Goal: Task Accomplishment & Management: Manage account settings

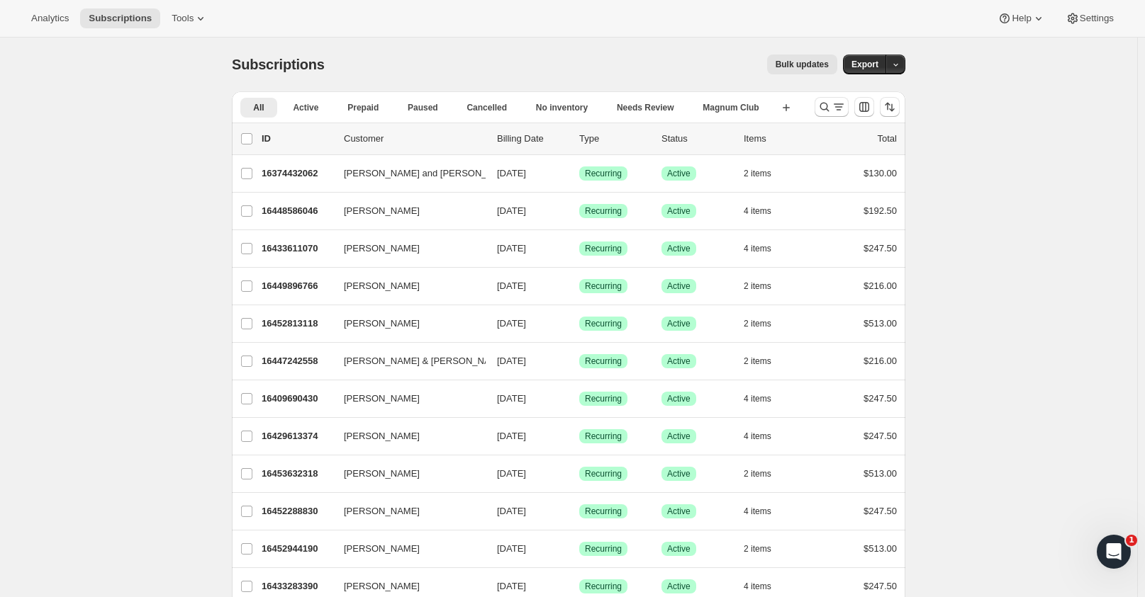
click at [174, 19] on span "Tools" at bounding box center [183, 18] width 22 height 11
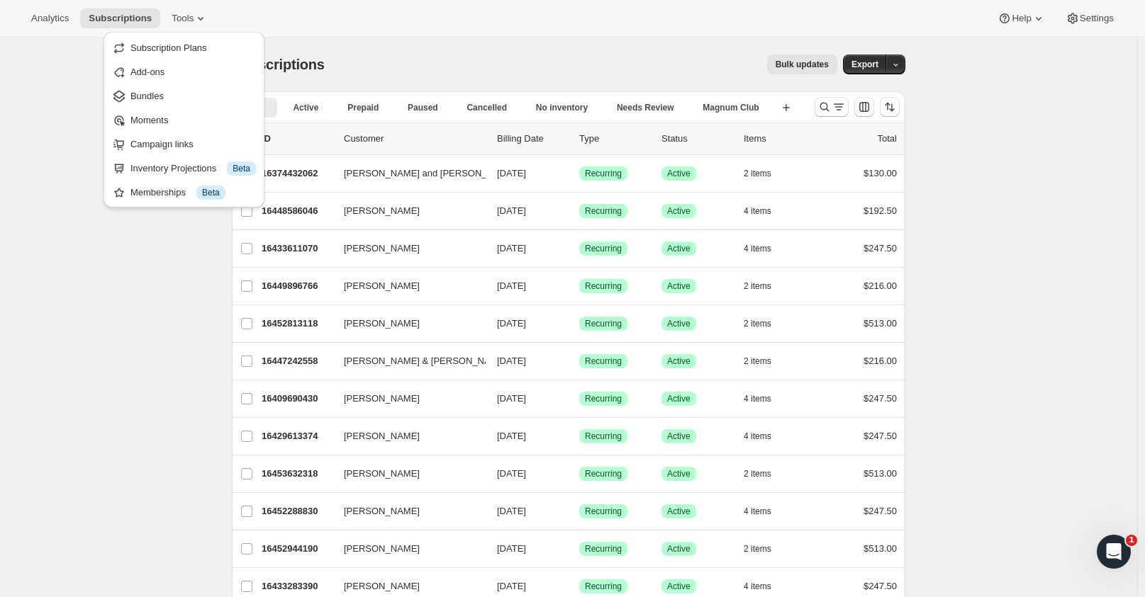
click at [154, 98] on span "Bundles" at bounding box center [146, 96] width 33 height 11
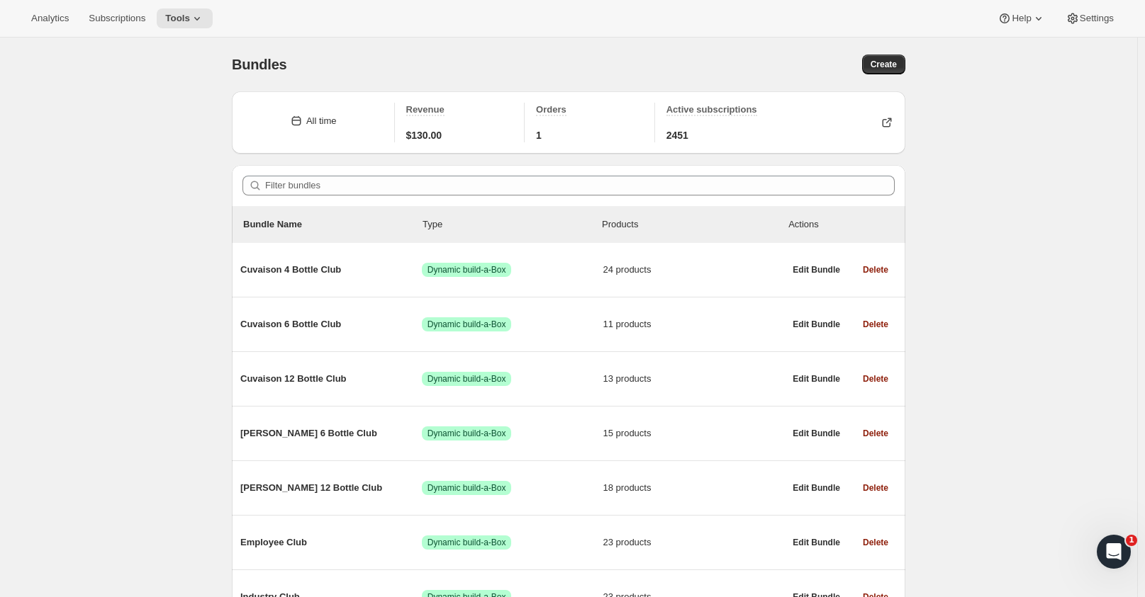
click at [319, 267] on span "Cuvaison 4 Bottle Club" at bounding box center [330, 270] width 181 height 14
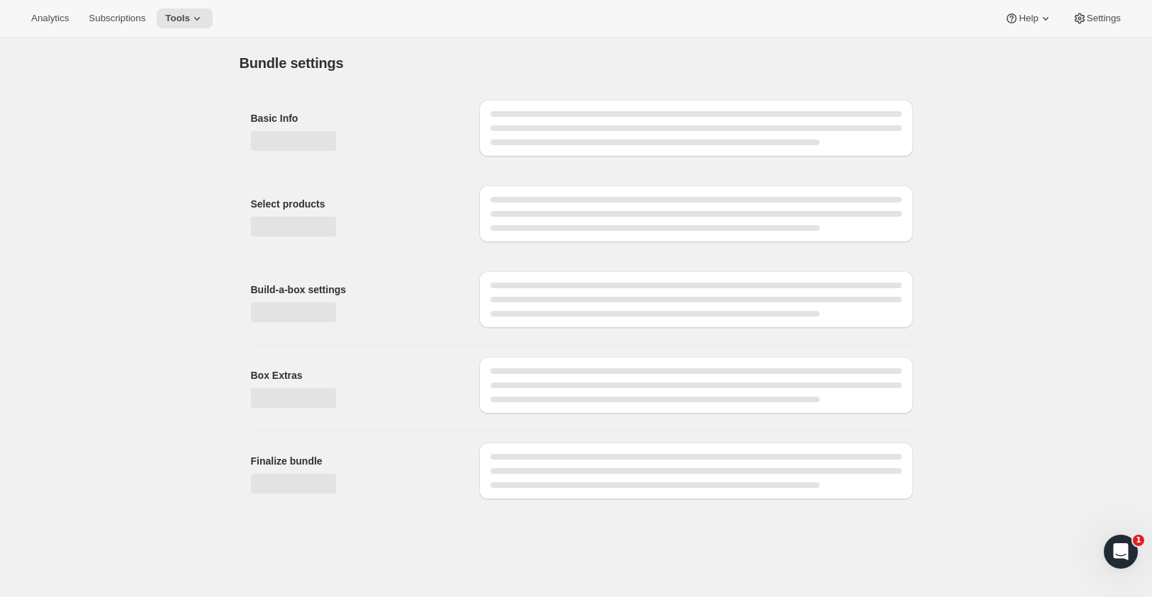
type input "Cuvaison 4 Bottle Club"
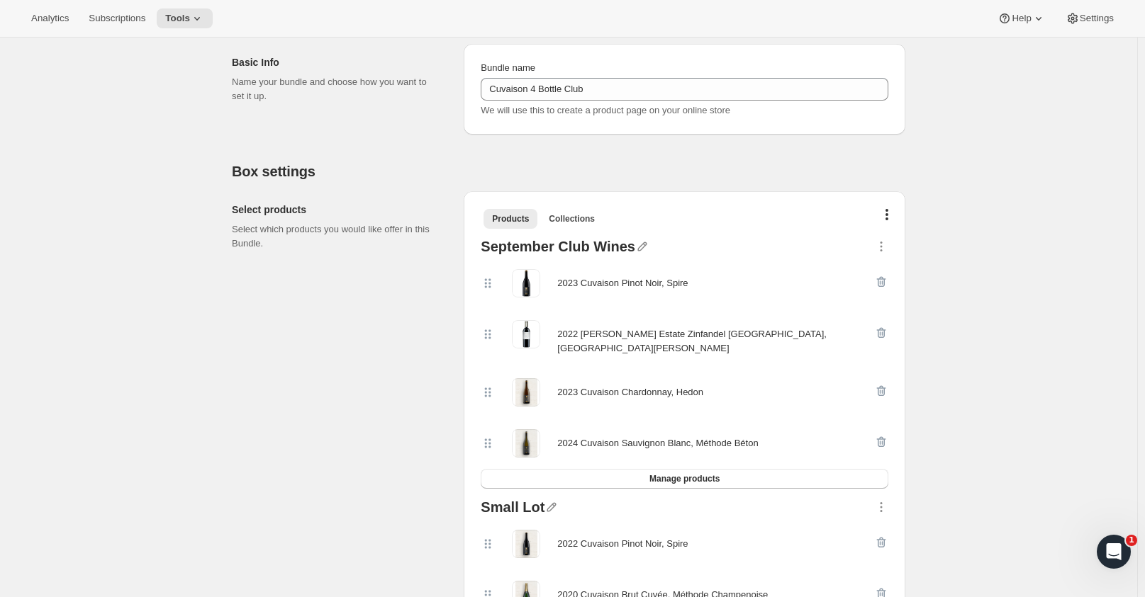
scroll to position [142, 0]
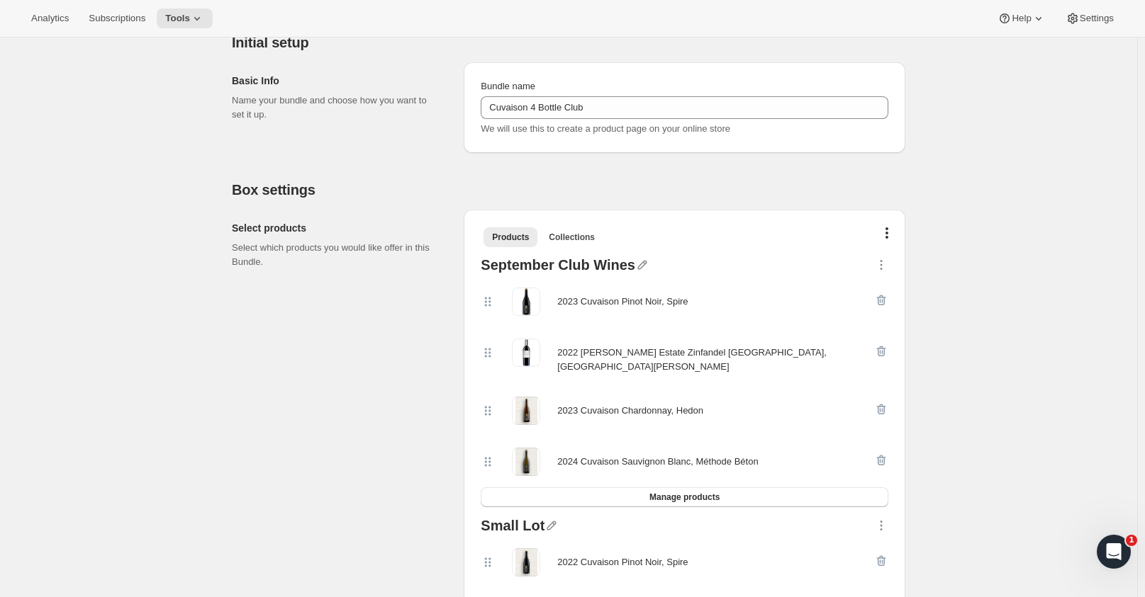
click at [887, 260] on icon "button" at bounding box center [881, 265] width 14 height 14
click at [888, 231] on icon "button" at bounding box center [886, 232] width 3 height 11
click at [894, 235] on button "button" at bounding box center [887, 235] width 14 height 14
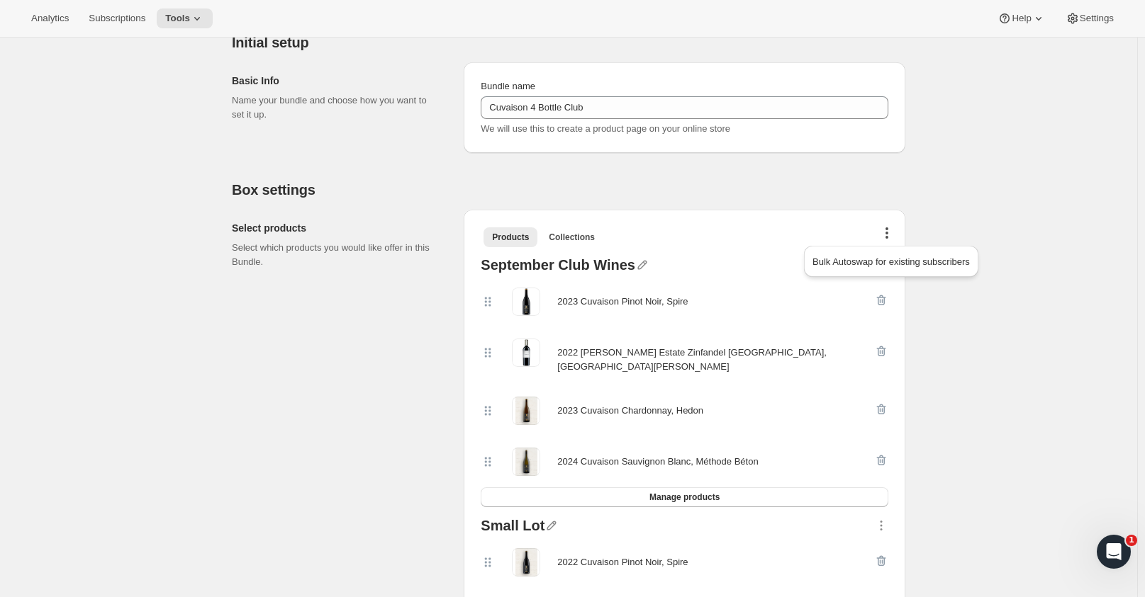
click at [888, 232] on button "button" at bounding box center [887, 235] width 14 height 14
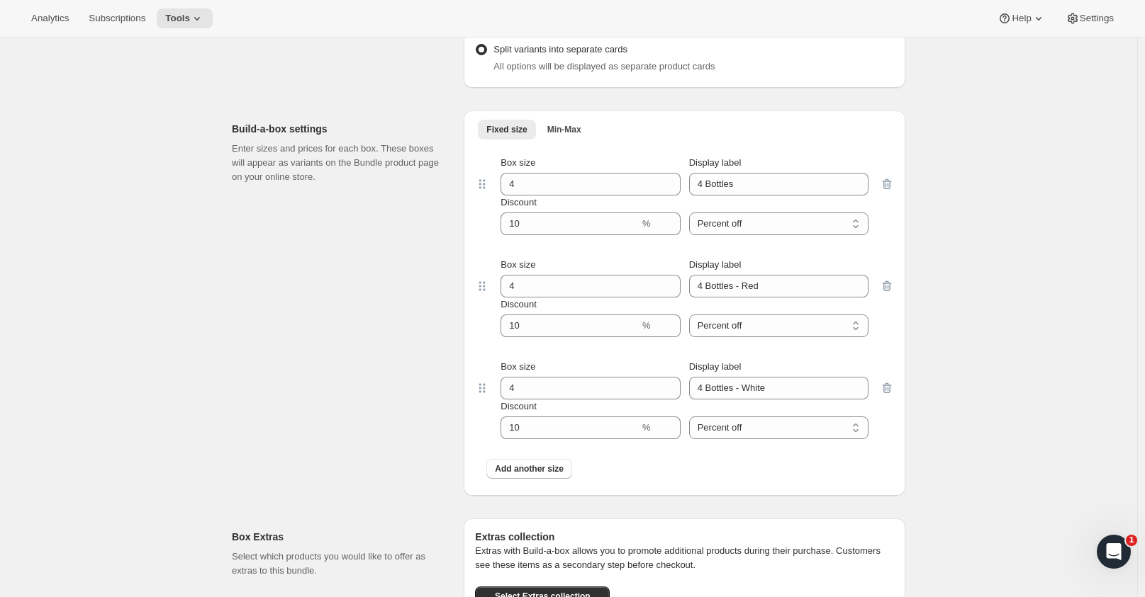
scroll to position [1913, 0]
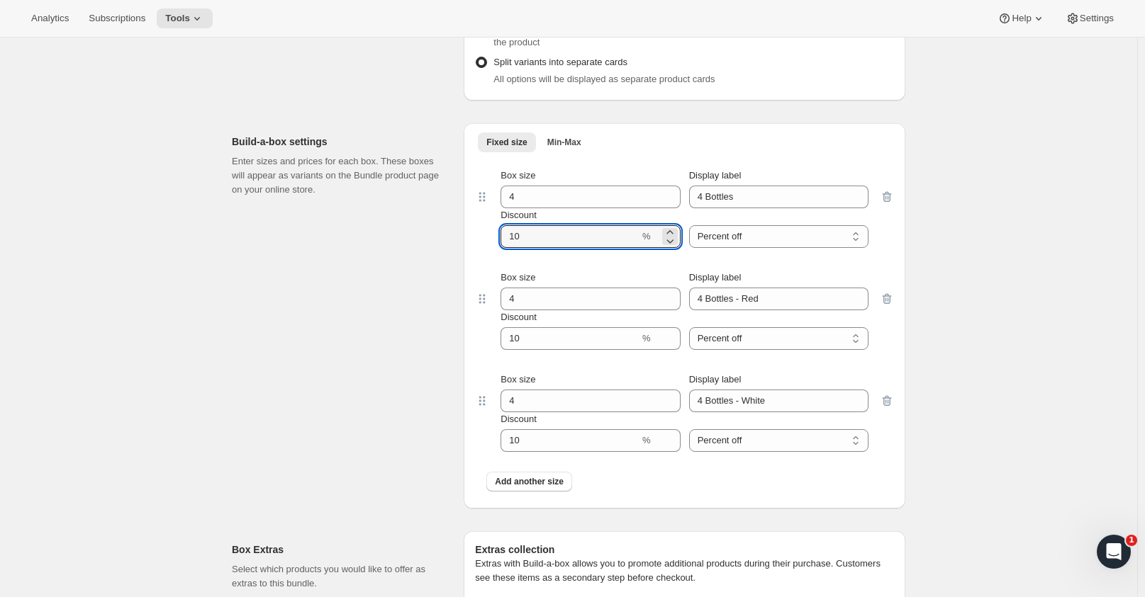
click at [604, 225] on input "Discount" at bounding box center [569, 236] width 139 height 23
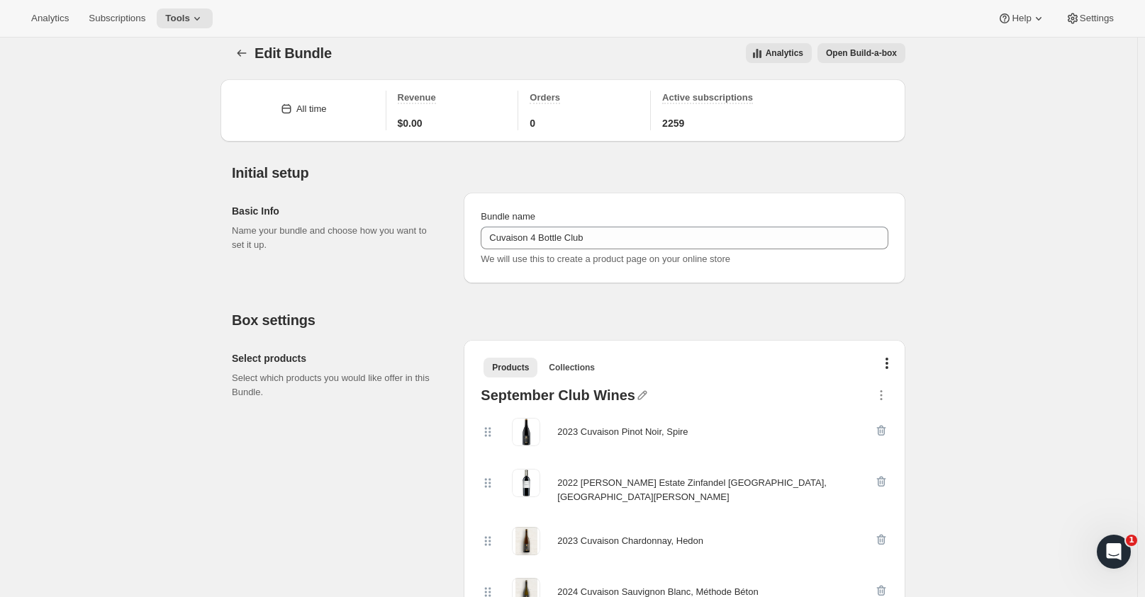
scroll to position [0, 0]
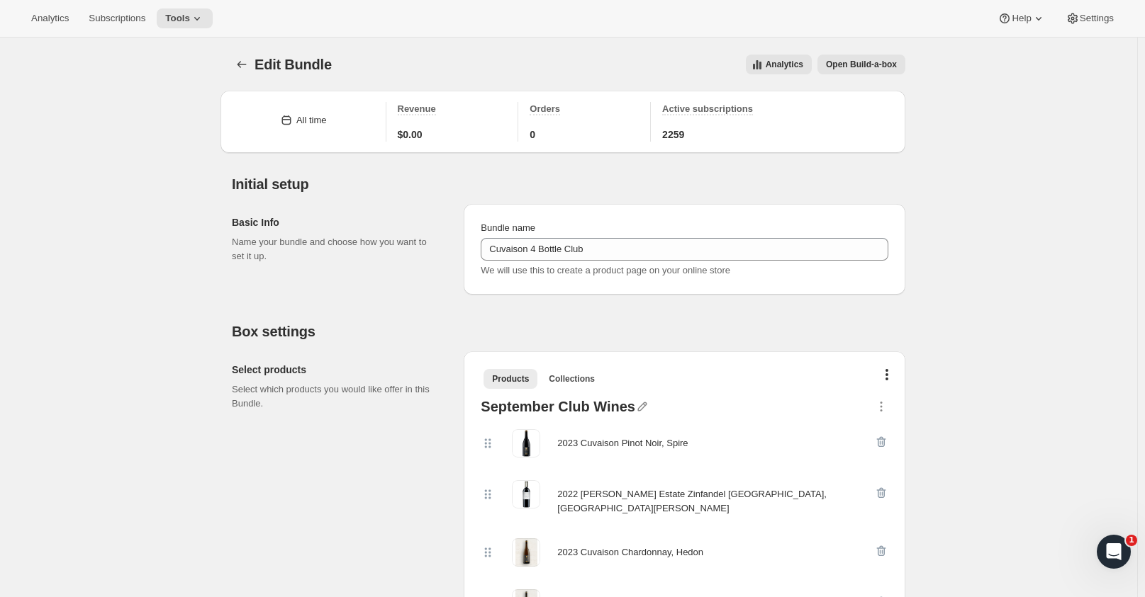
click at [850, 62] on span "Open Build-a-box" at bounding box center [861, 64] width 71 height 11
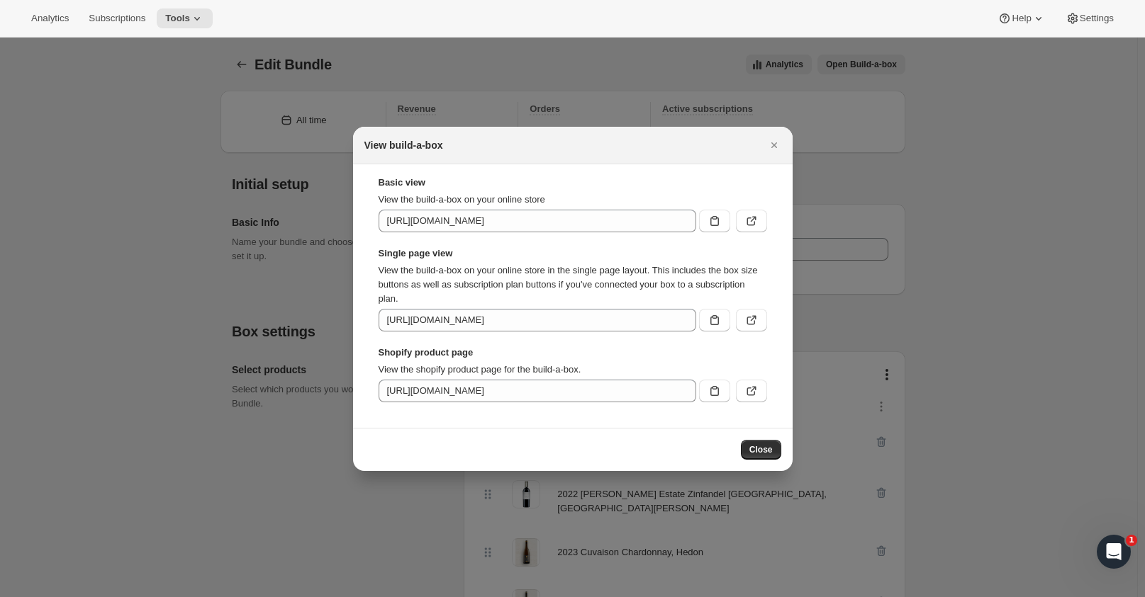
click at [761, 434] on div "Close" at bounding box center [572, 449] width 439 height 43
click at [755, 448] on span "Close" at bounding box center [760, 449] width 23 height 11
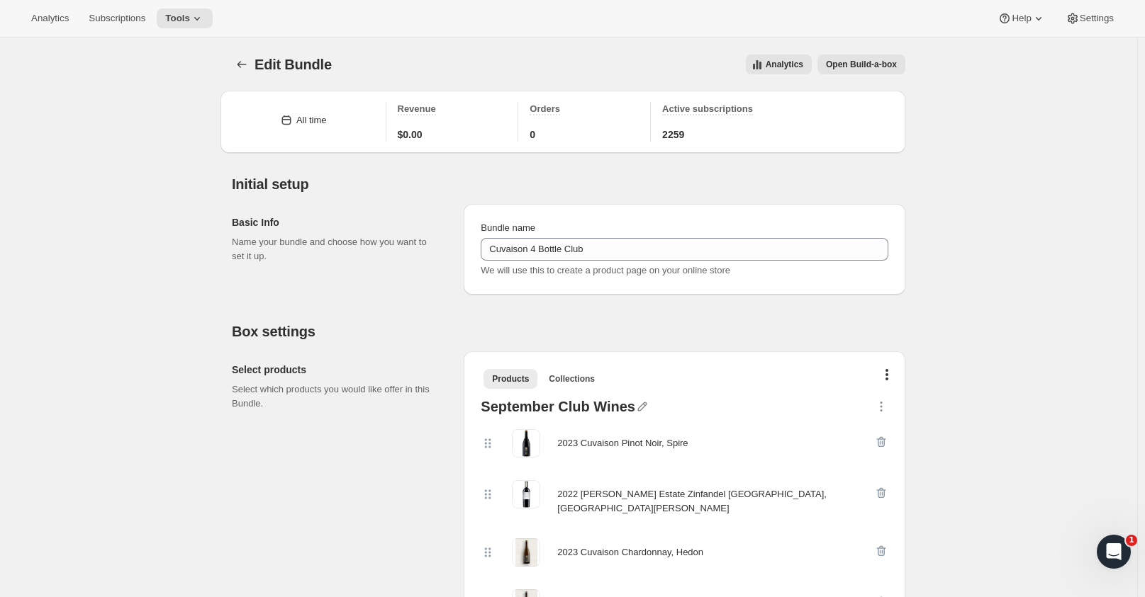
click at [198, 16] on icon at bounding box center [197, 18] width 14 height 14
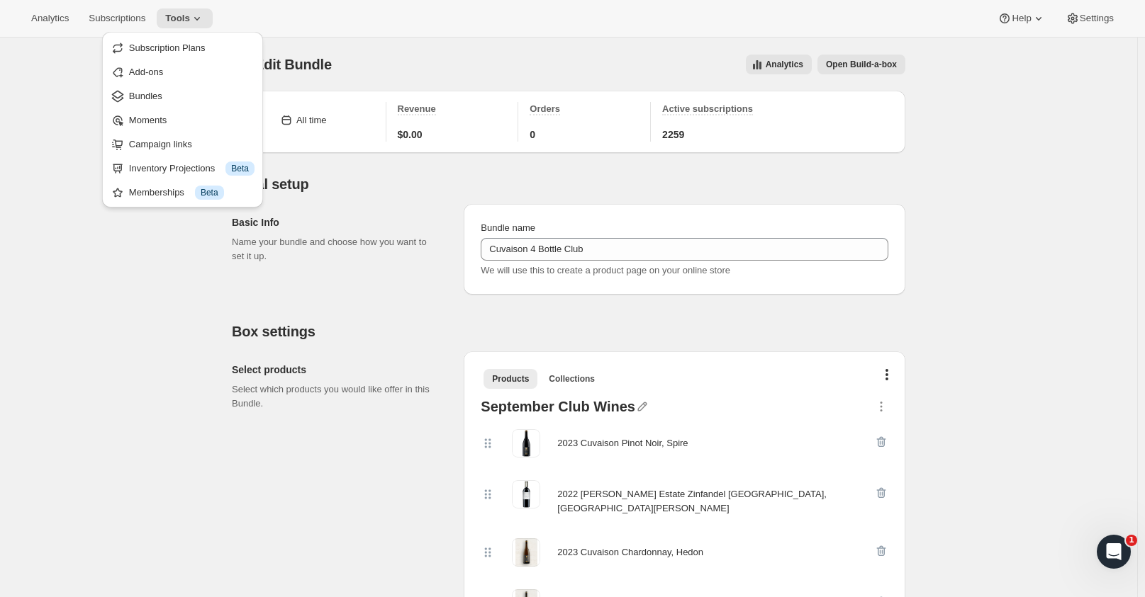
click at [162, 44] on span "Subscription Plans" at bounding box center [167, 48] width 77 height 11
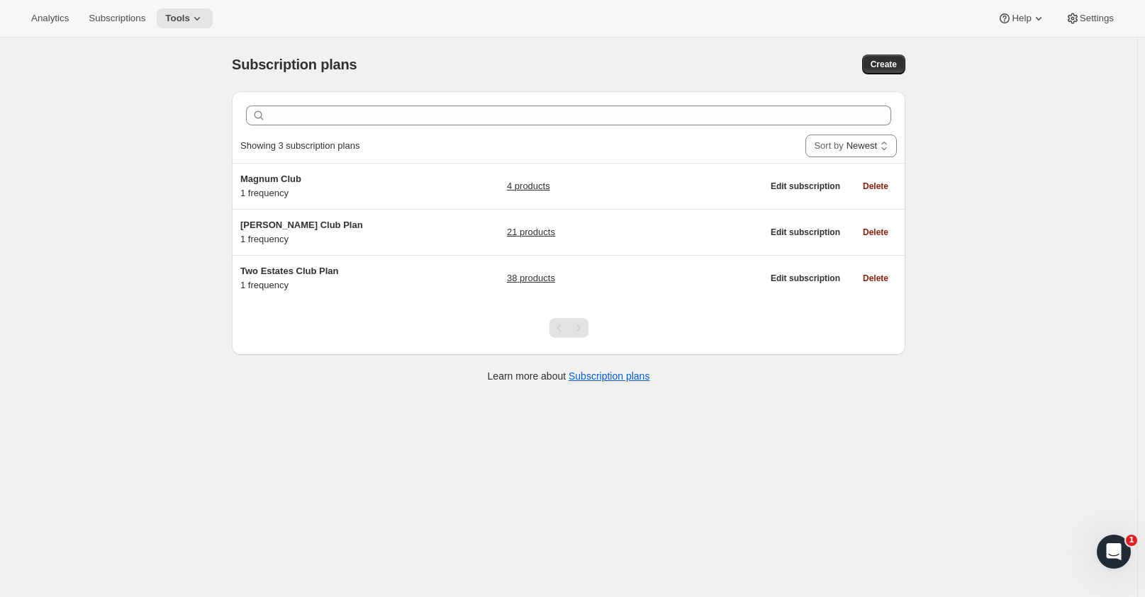
click at [532, 276] on link "38 products" at bounding box center [531, 278] width 48 height 14
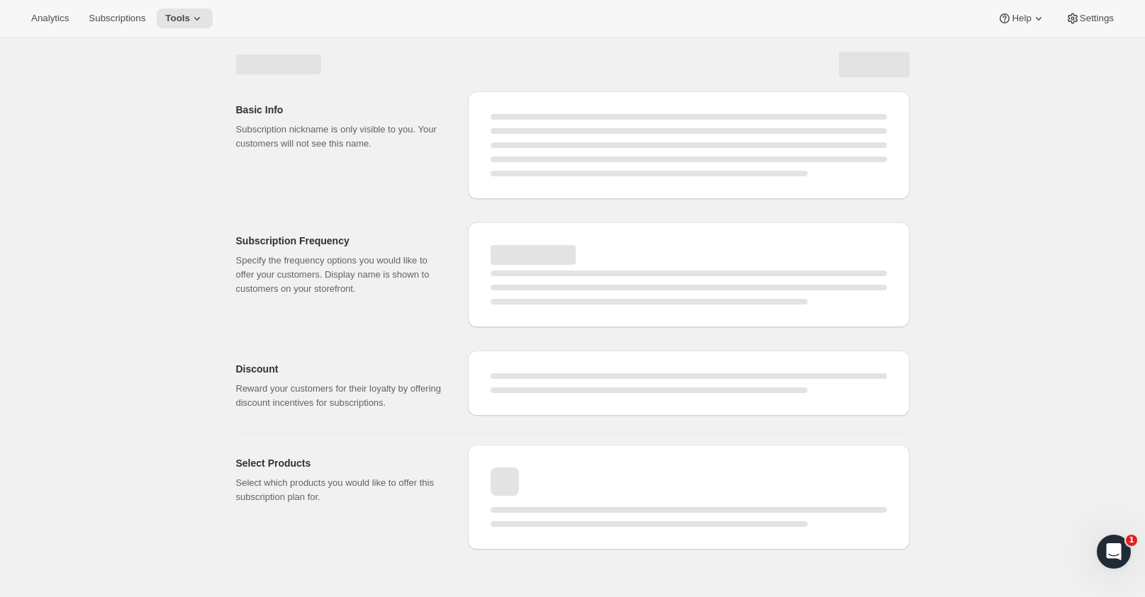
select select "WEEK"
select select "MONTH"
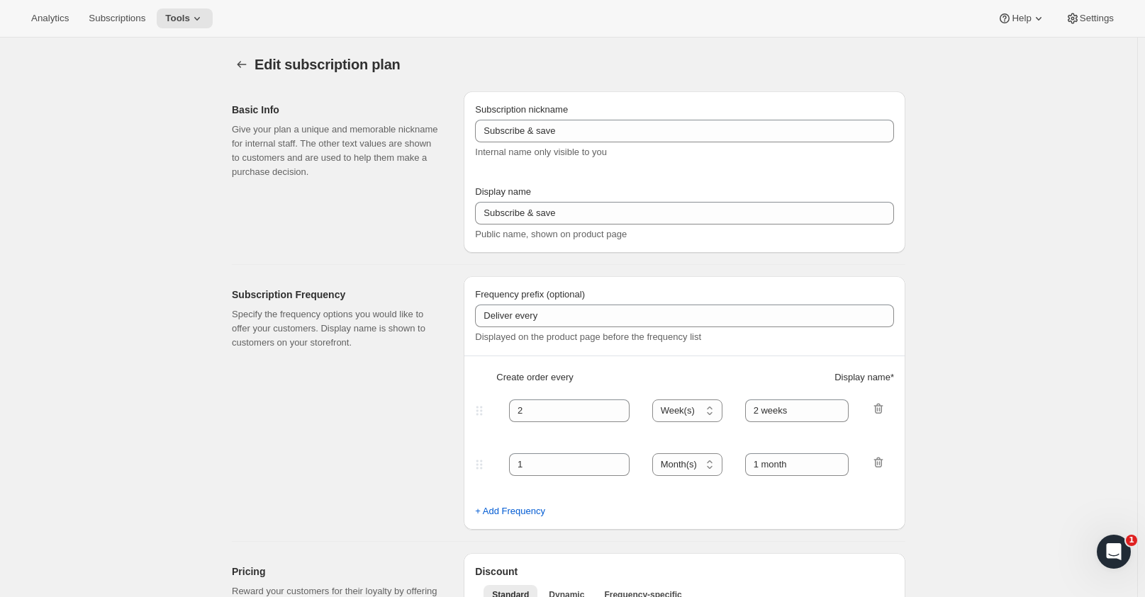
type input "Two Estates Club Plan"
type input "Join the Two Estates Club"
type input "3"
select select "MONTH"
type input "quarter"
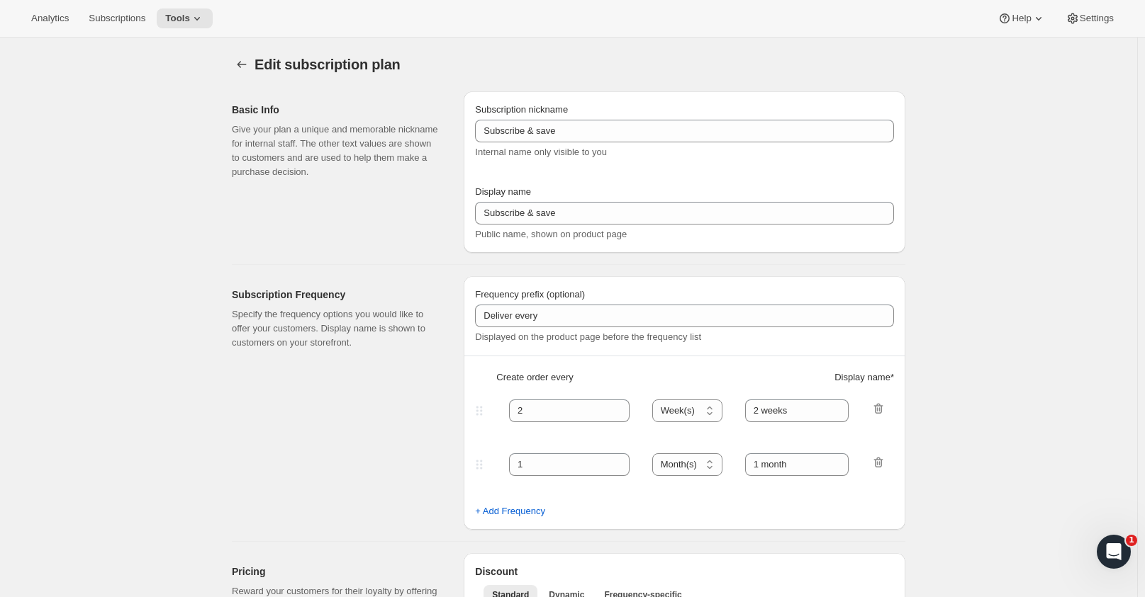
type input "10"
checkbox input "true"
select select "YEARDAY"
select select "2"
select select "5"
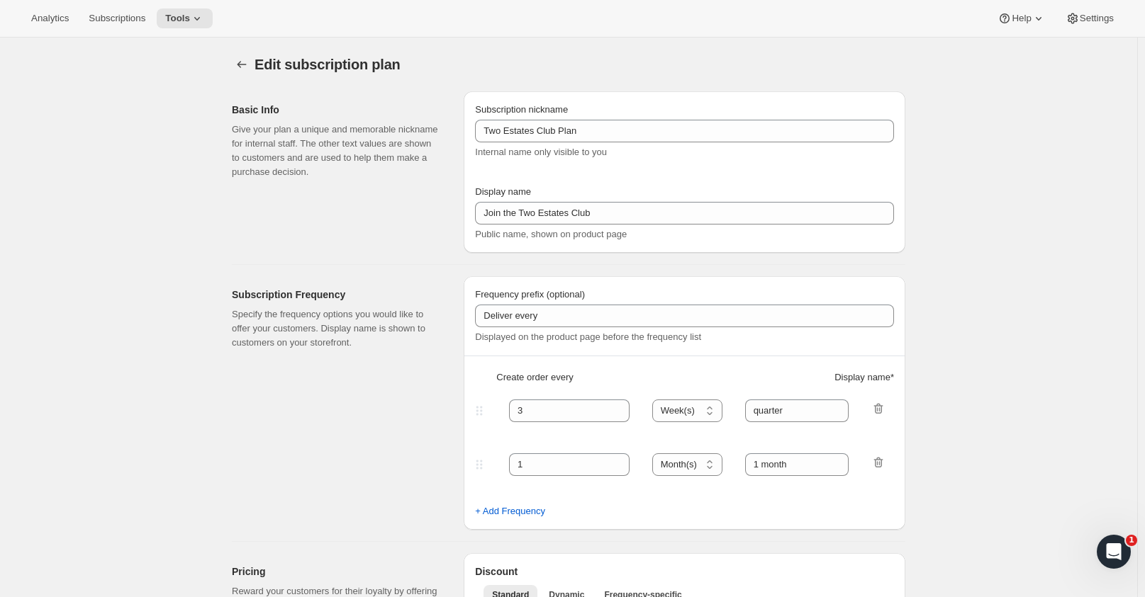
select select "9"
select select "11"
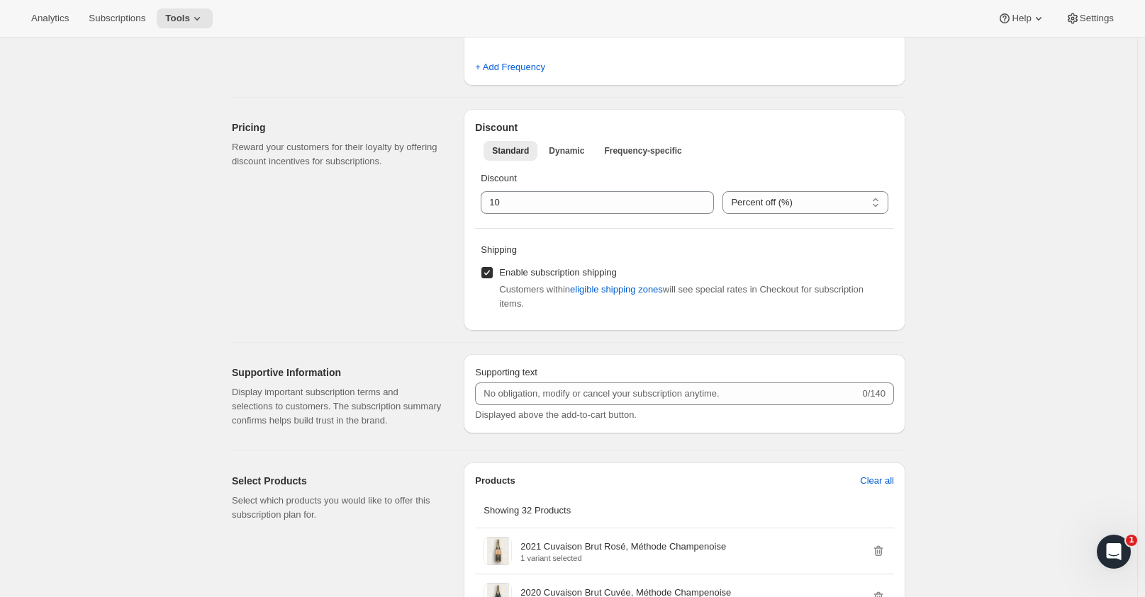
scroll to position [425, 0]
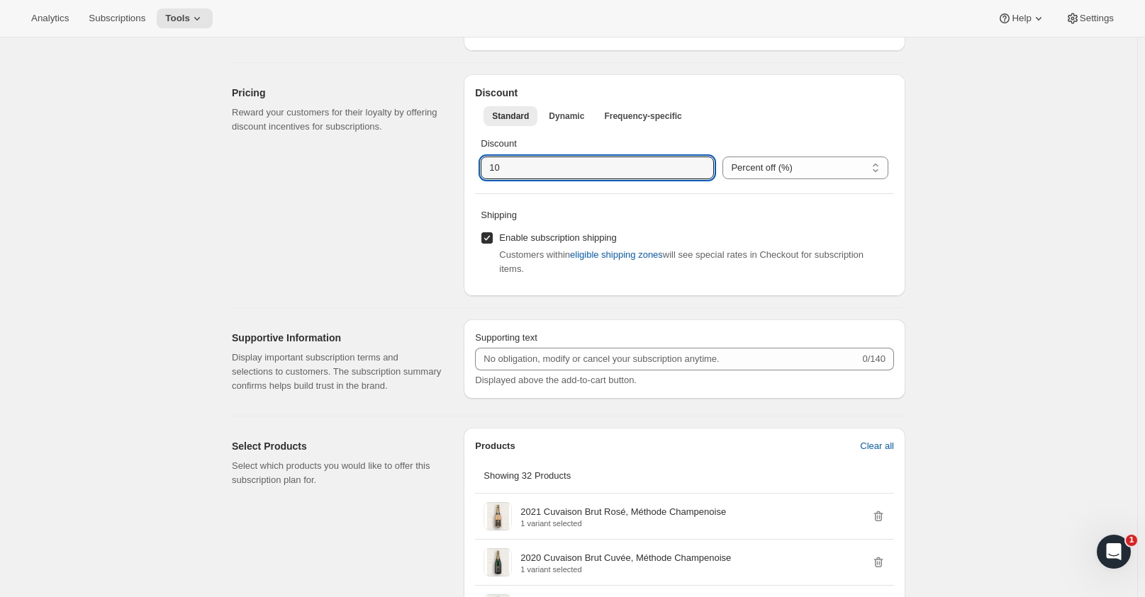
click at [515, 168] on input "integer" at bounding box center [587, 168] width 212 height 23
type input "15"
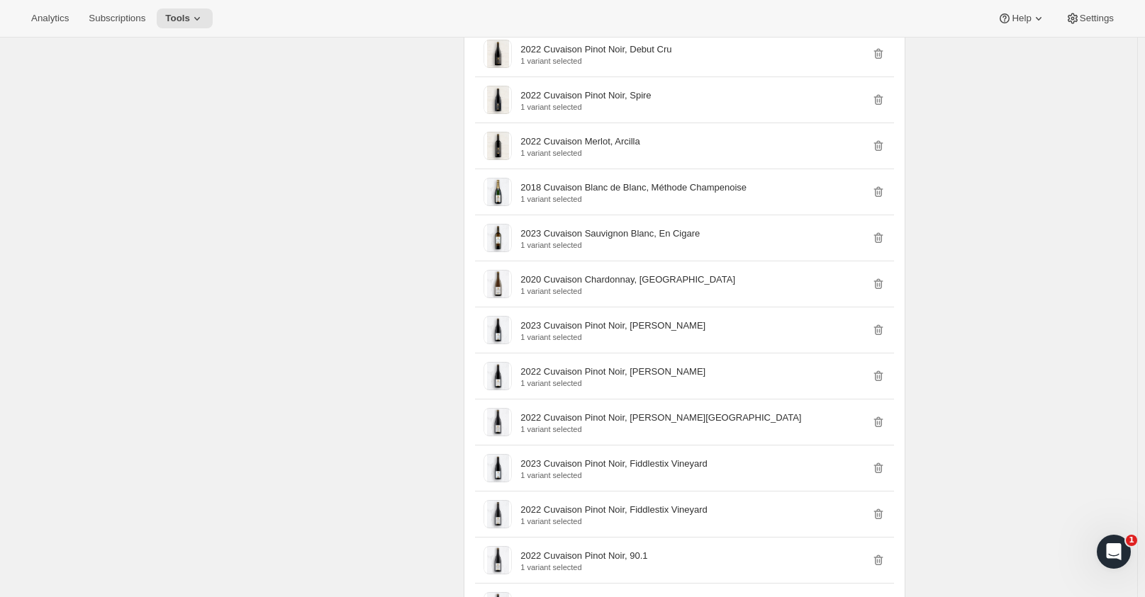
scroll to position [996, 0]
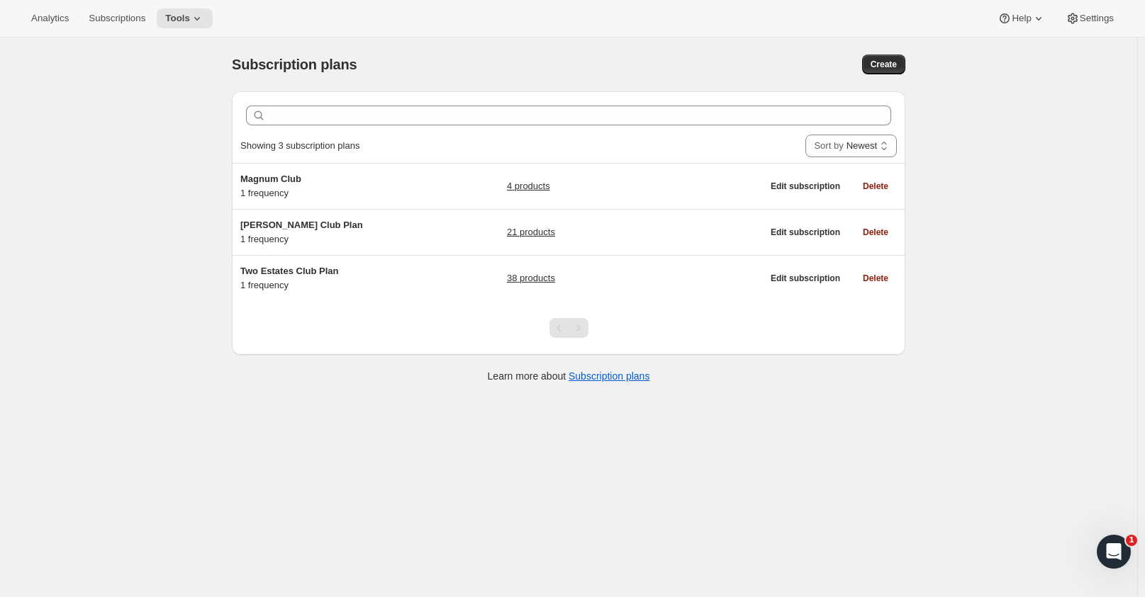
click at [197, 16] on icon at bounding box center [197, 18] width 14 height 14
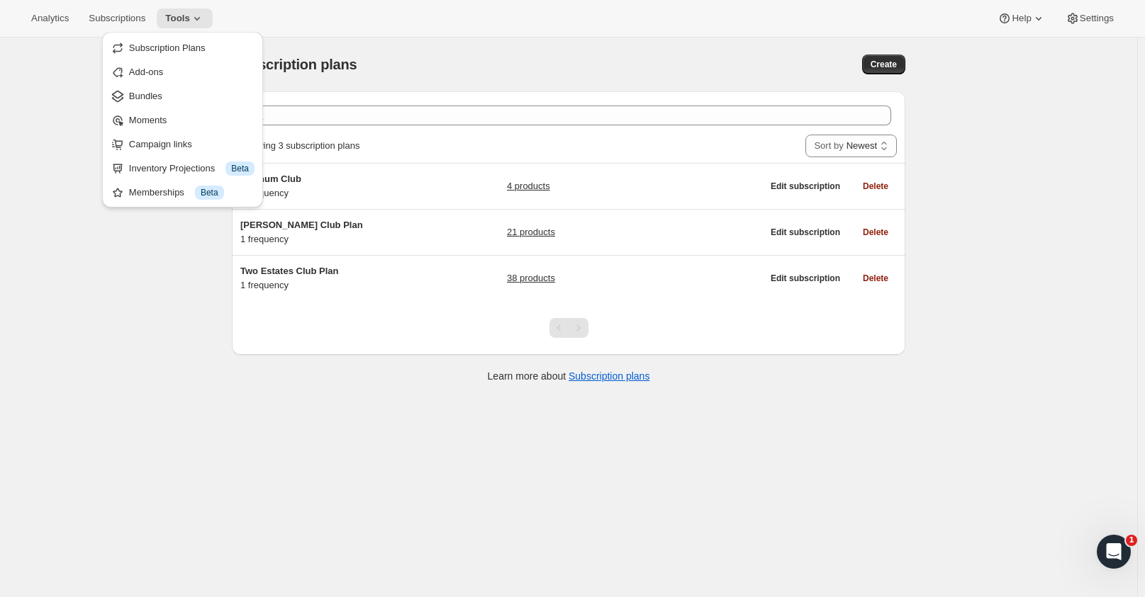
click at [160, 102] on span "Bundles" at bounding box center [191, 96] width 125 height 14
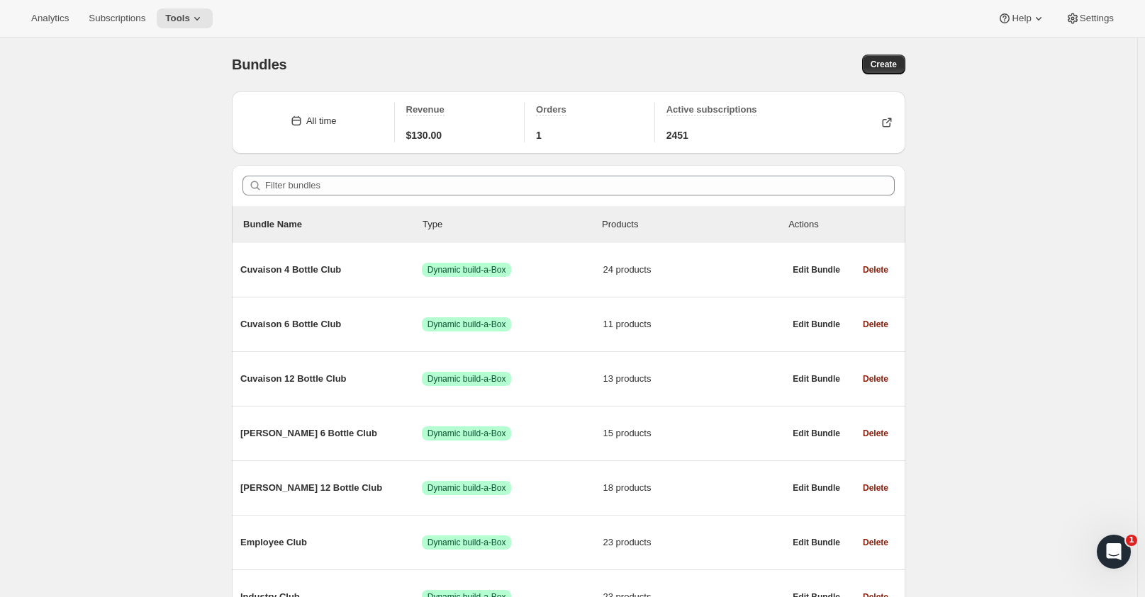
click at [825, 261] on button "Edit Bundle" at bounding box center [816, 270] width 64 height 20
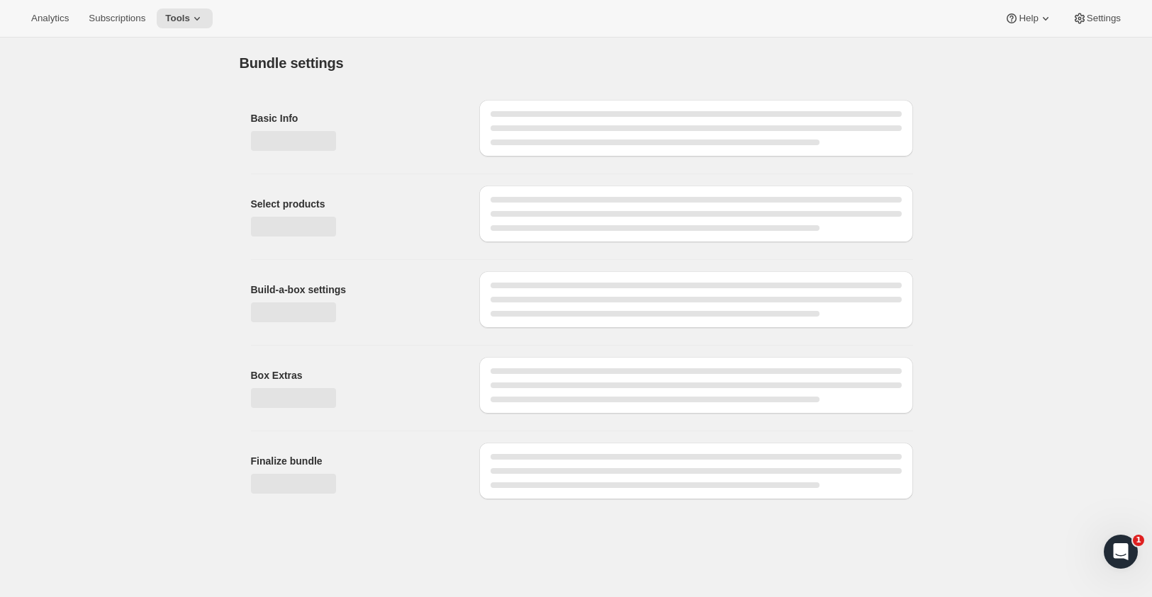
type input "Cuvaison 4 Bottle Club"
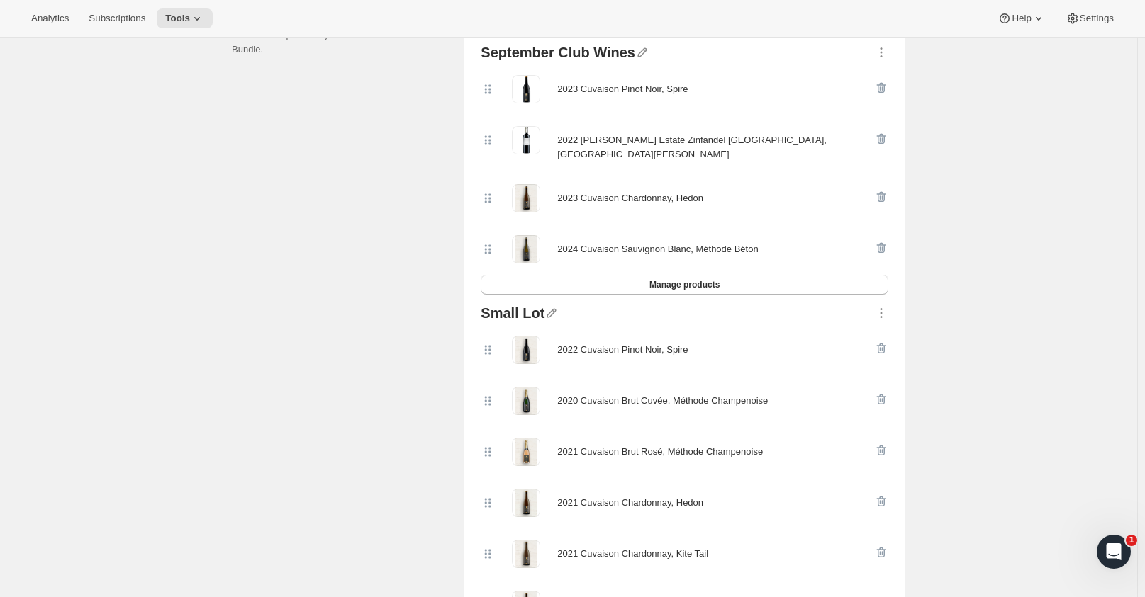
scroll to position [283, 0]
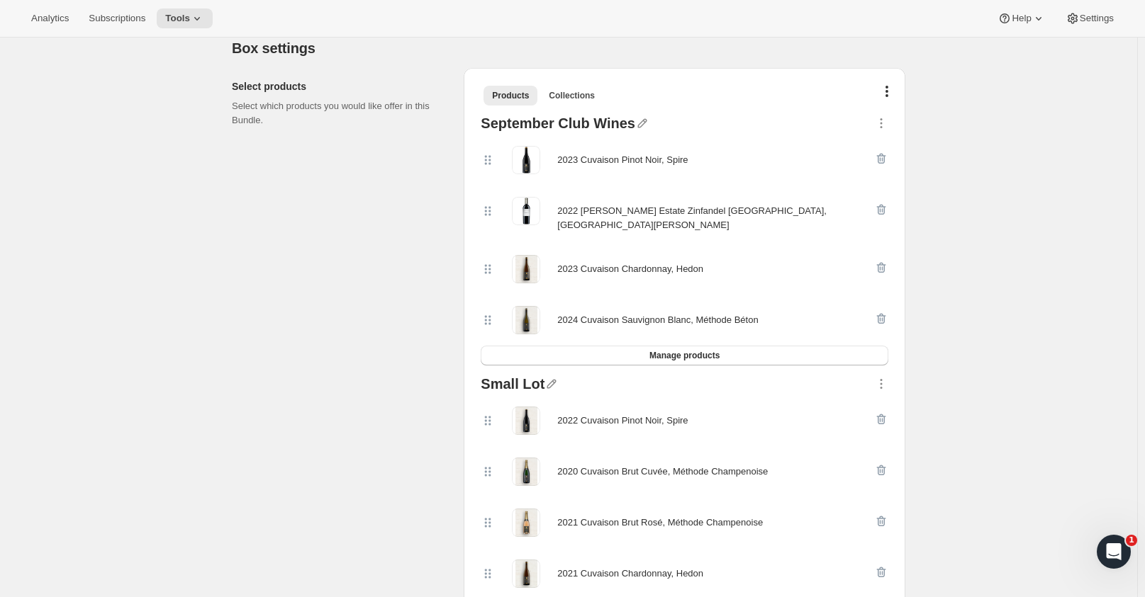
click at [888, 91] on icon "button" at bounding box center [886, 91] width 3 height 11
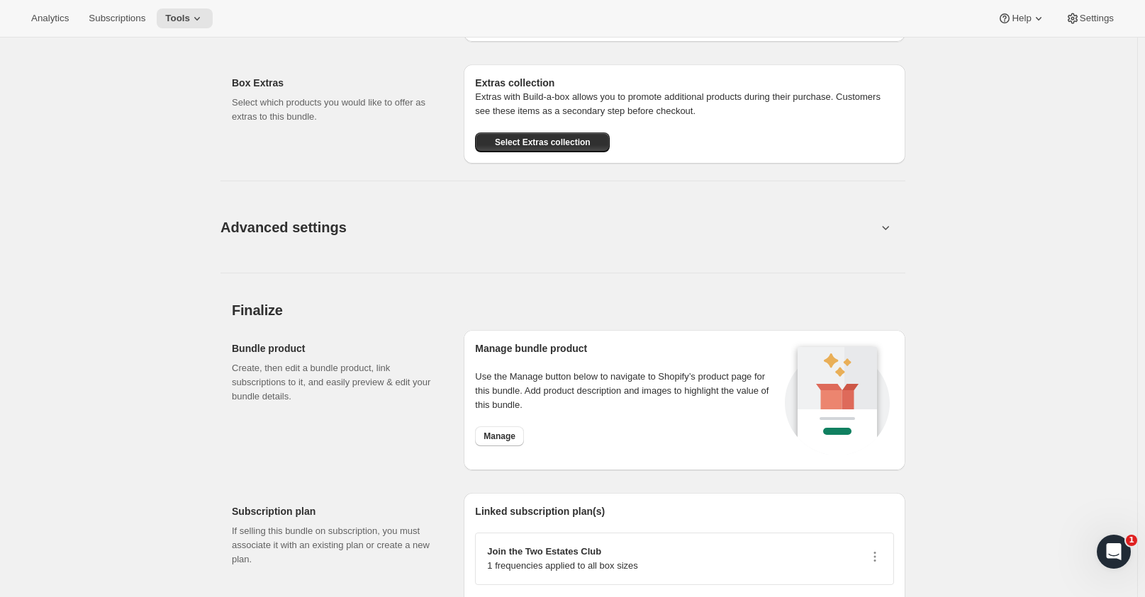
scroll to position [2480, 0]
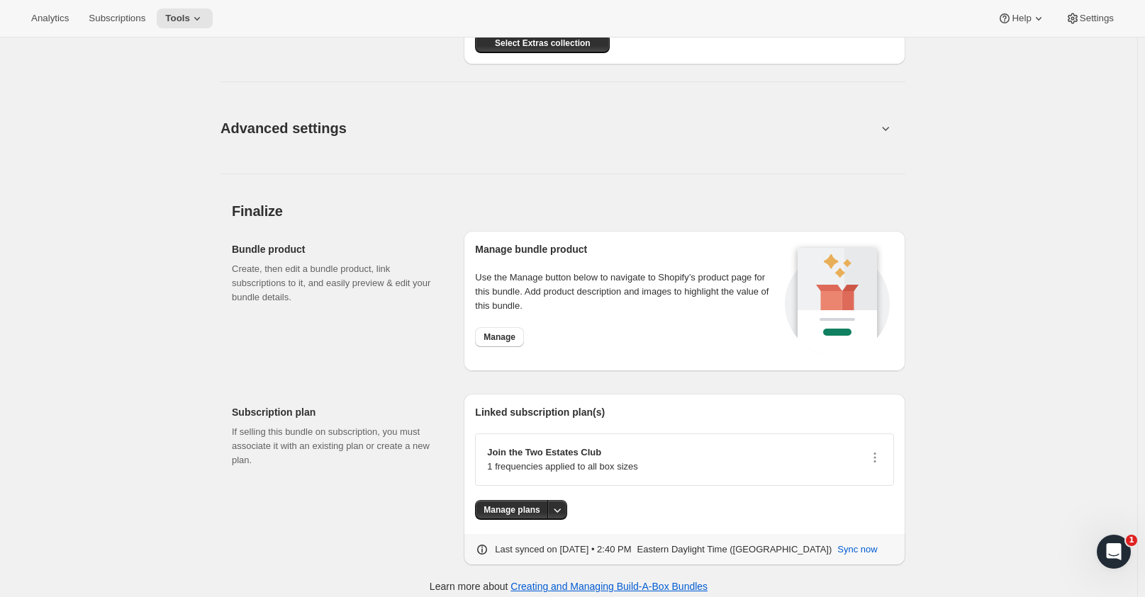
click at [504, 332] on span "Manage" at bounding box center [499, 337] width 32 height 11
click at [317, 368] on div "Finalize Bundle product Create, then edit a bundle product, link subscriptions …" at bounding box center [568, 376] width 673 height 380
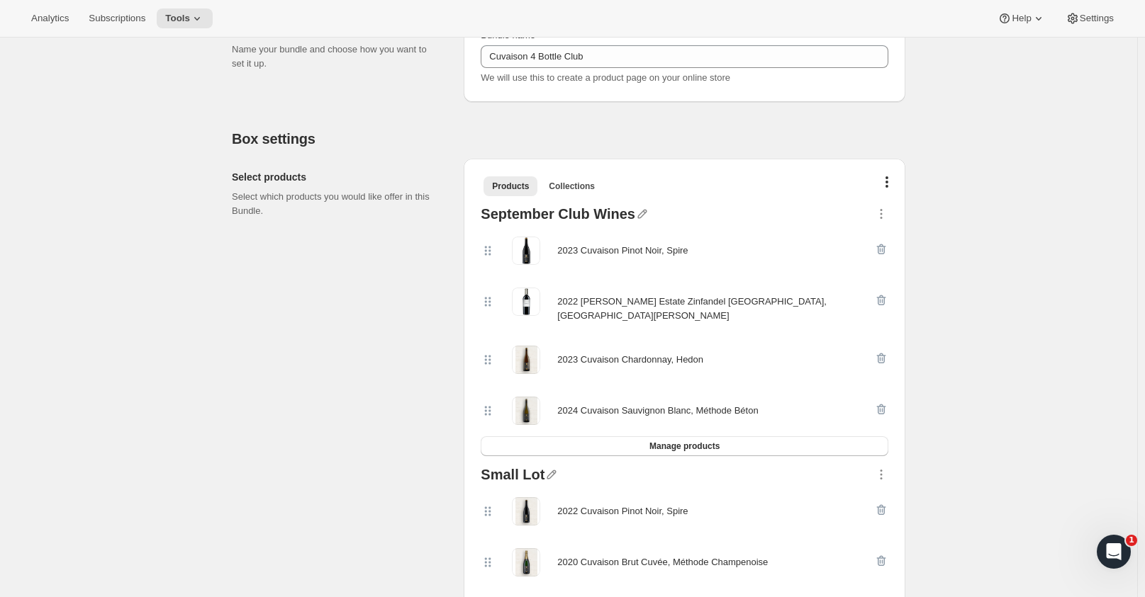
scroll to position [0, 0]
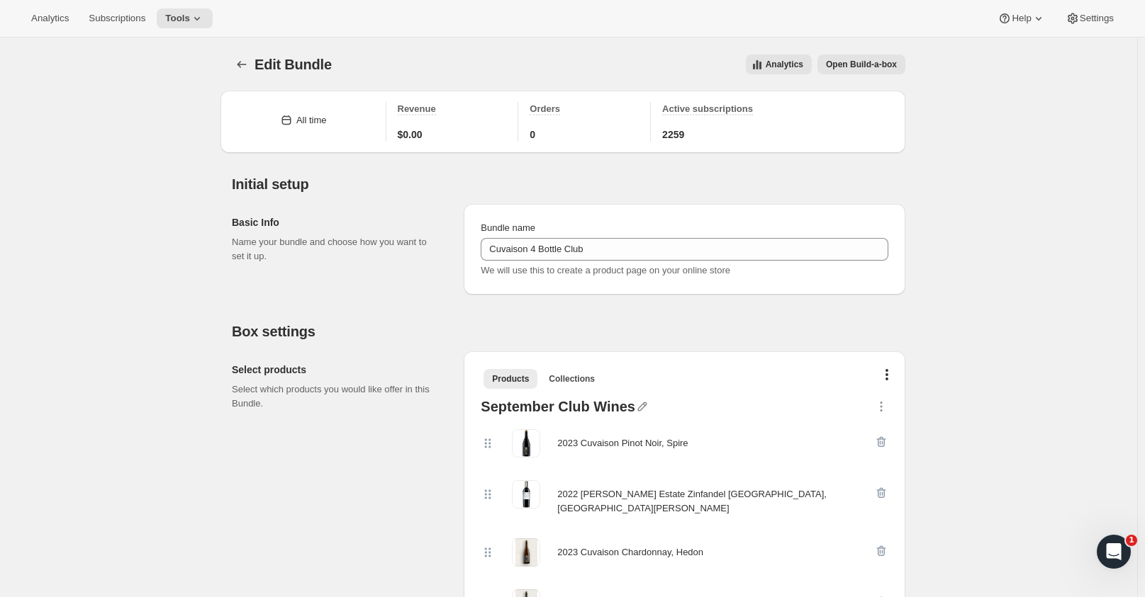
click at [108, 18] on span "Subscriptions" at bounding box center [117, 18] width 57 height 11
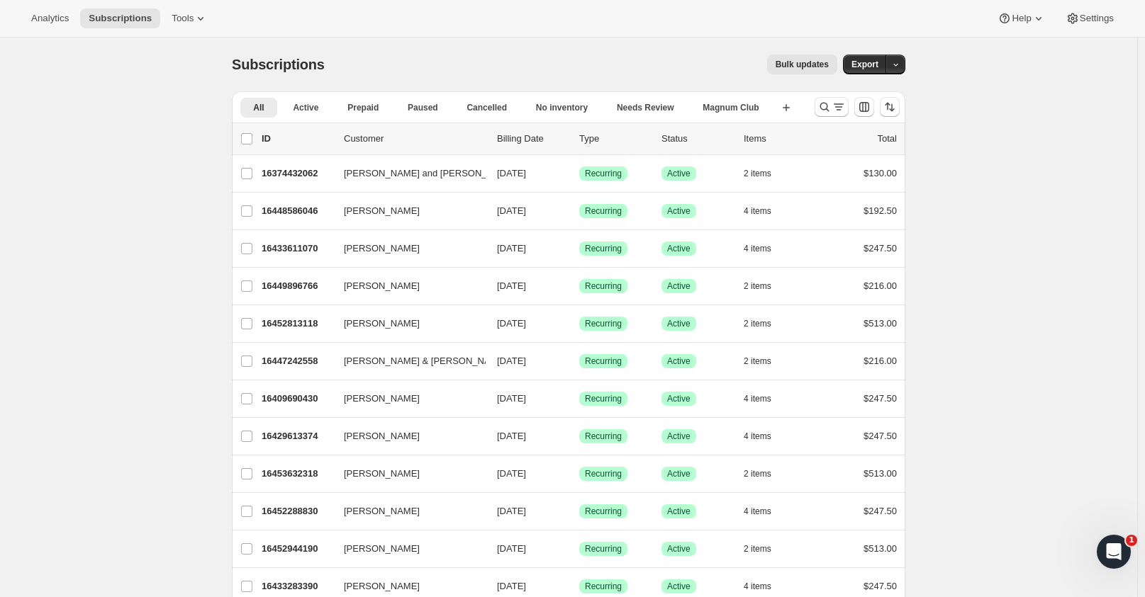
click at [183, 11] on button "Tools" at bounding box center [189, 19] width 53 height 20
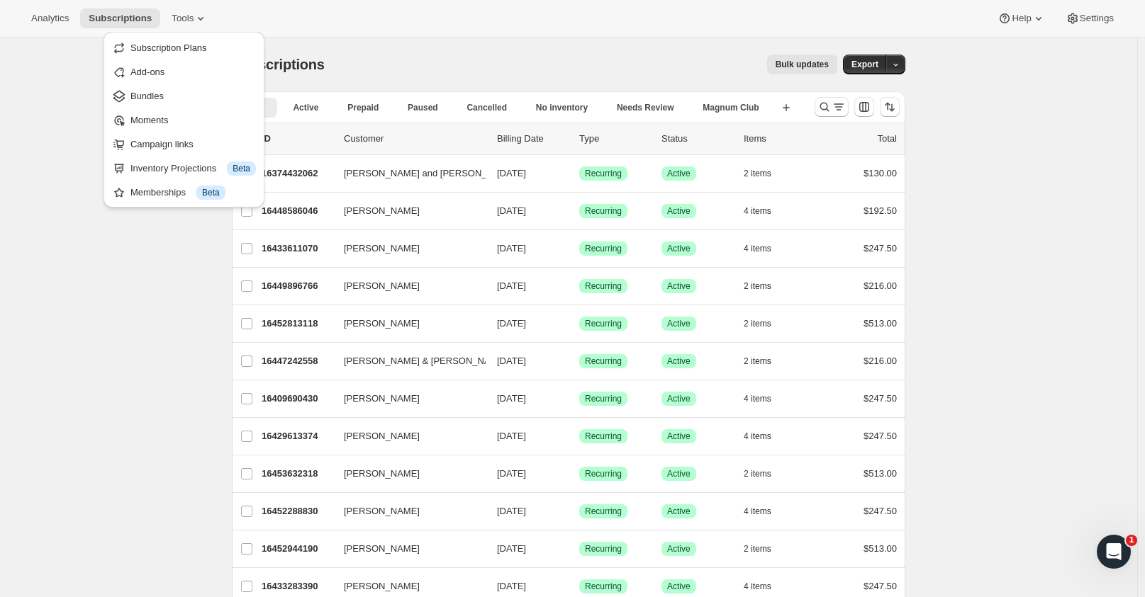
click at [1106, 15] on span "Settings" at bounding box center [1096, 18] width 34 height 11
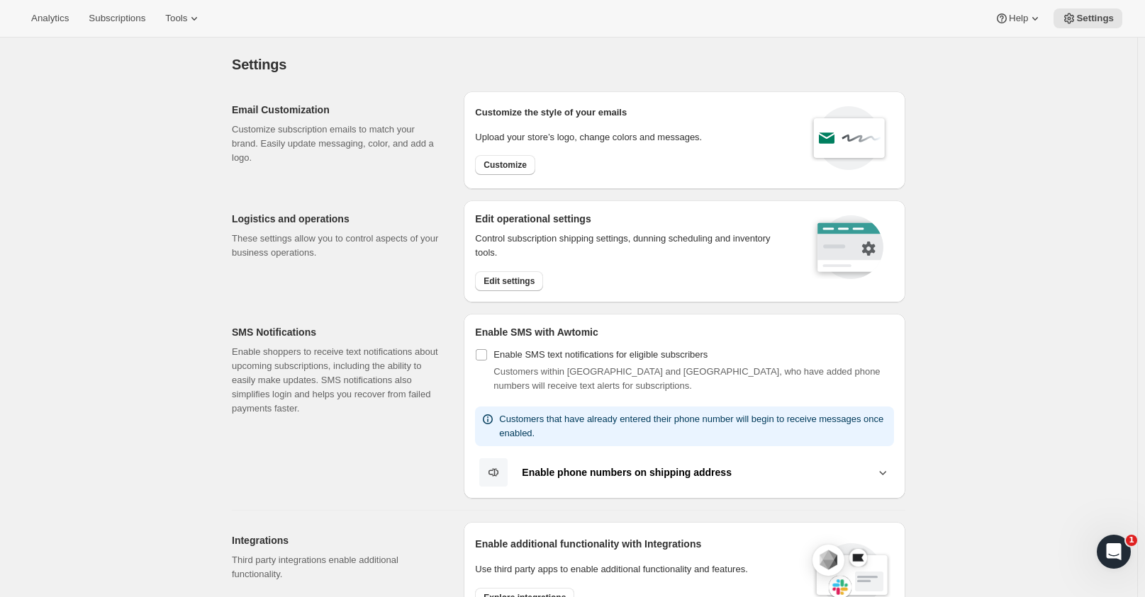
click at [497, 171] on button "Customize" at bounding box center [505, 165] width 60 height 20
select select "subscriptionMessage"
select select "5"
select select "15"
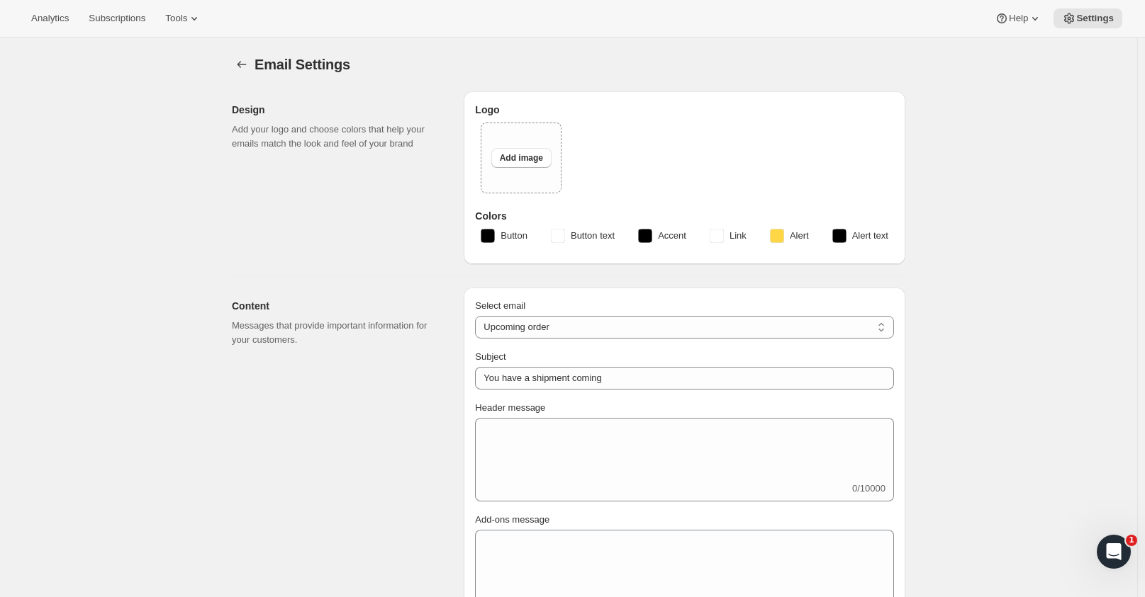
type input "Two Estates"
checkbox input "false"
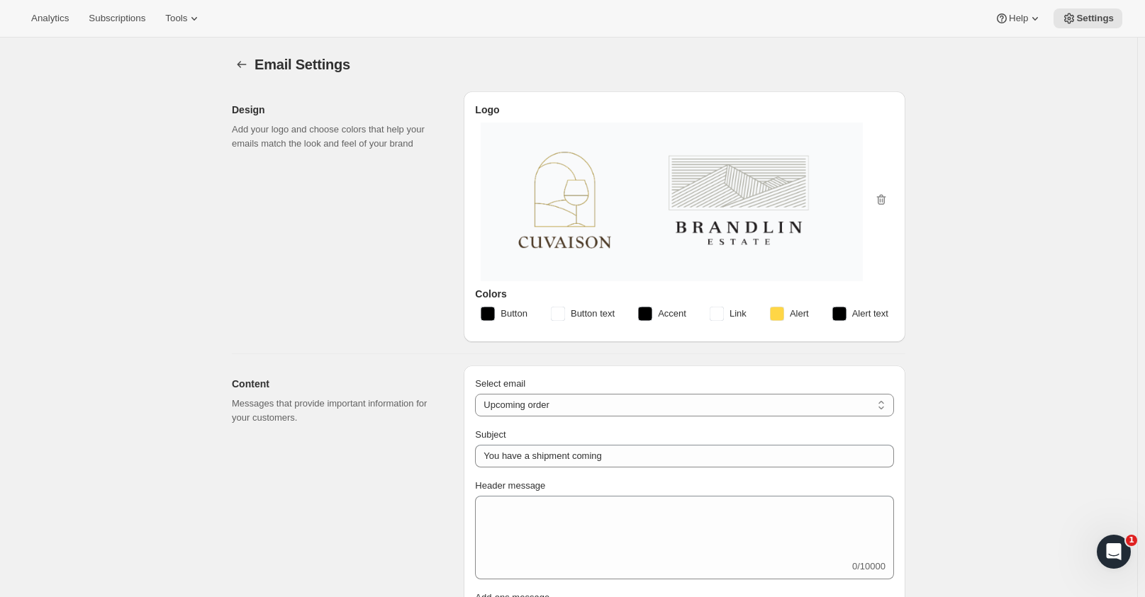
click at [177, 18] on span "Tools" at bounding box center [176, 18] width 22 height 11
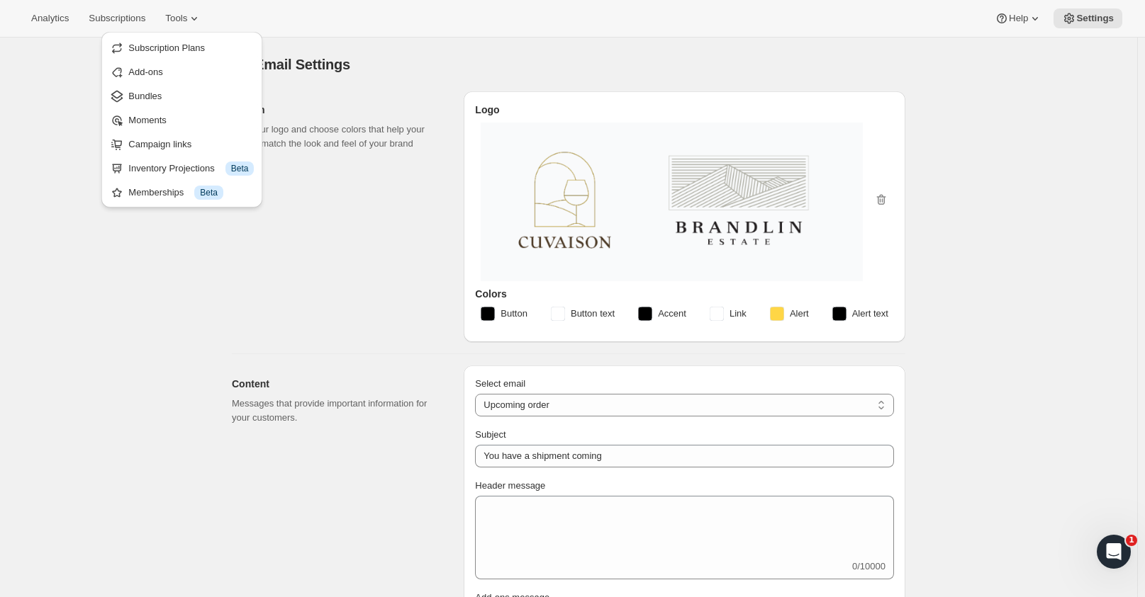
click at [213, 17] on div "Analytics Subscriptions Tools Help Settings" at bounding box center [572, 19] width 1145 height 38
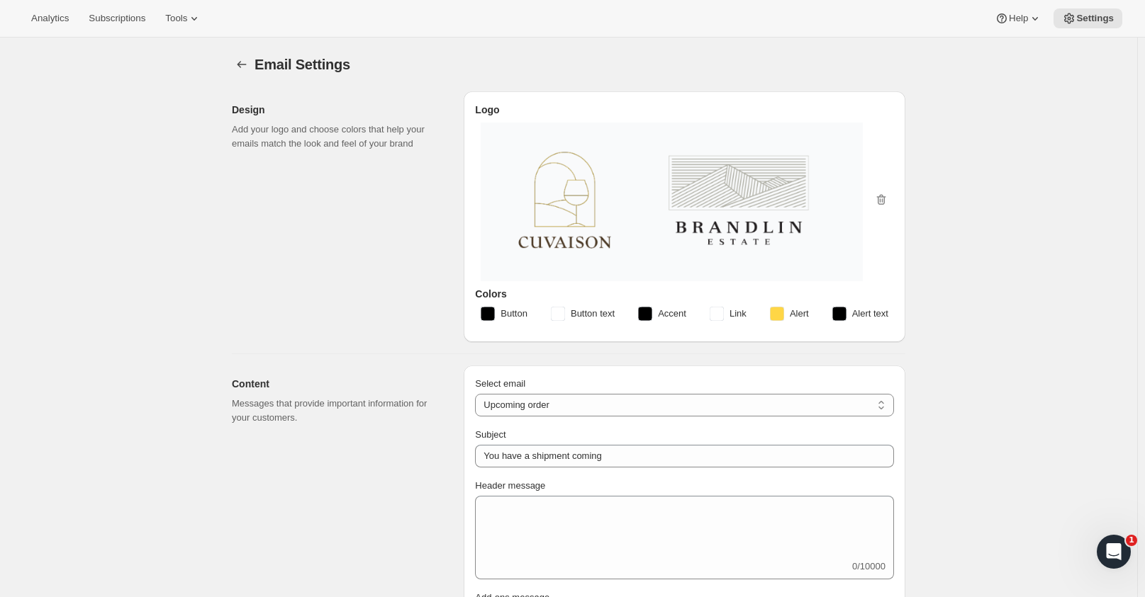
click at [169, 16] on span "Tools" at bounding box center [176, 18] width 22 height 11
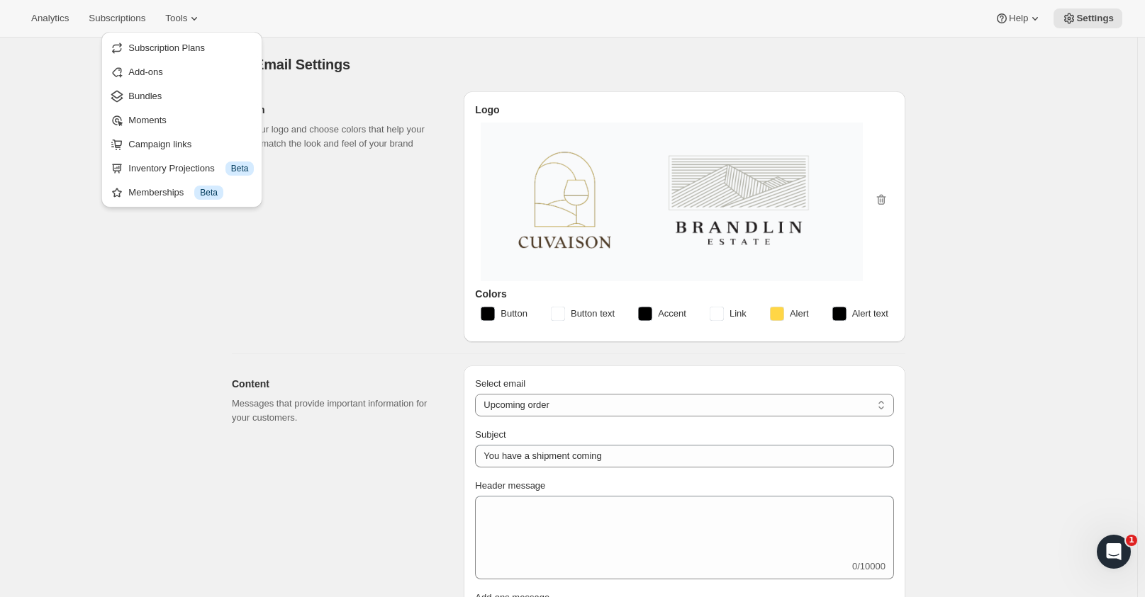
click at [392, 22] on div "Analytics Subscriptions Tools Help Settings" at bounding box center [572, 19] width 1145 height 38
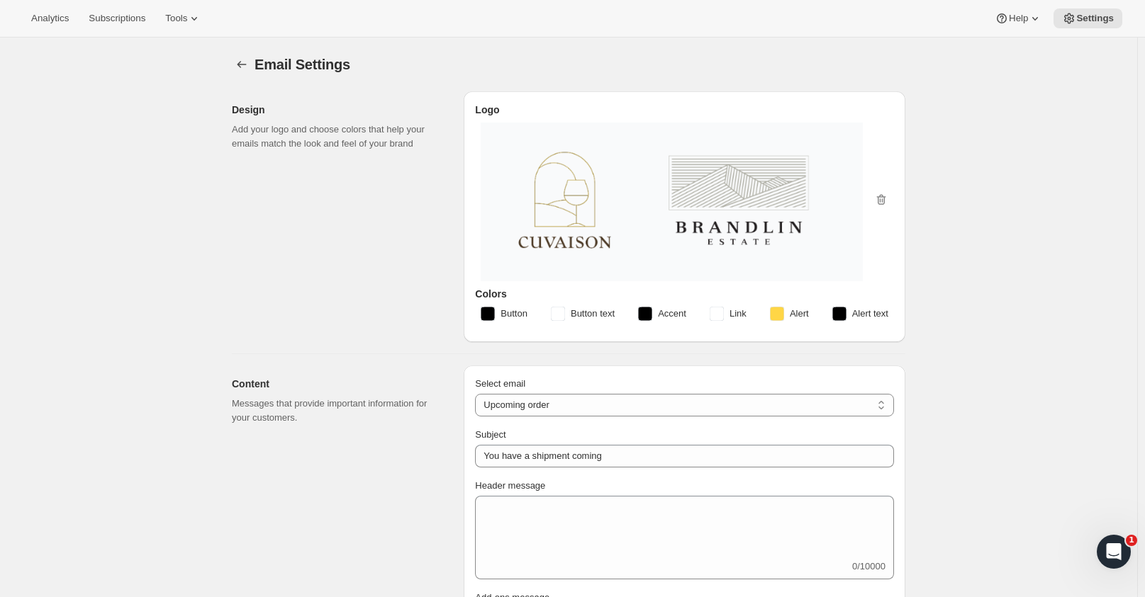
click at [172, 23] on span "Tools" at bounding box center [176, 18] width 22 height 11
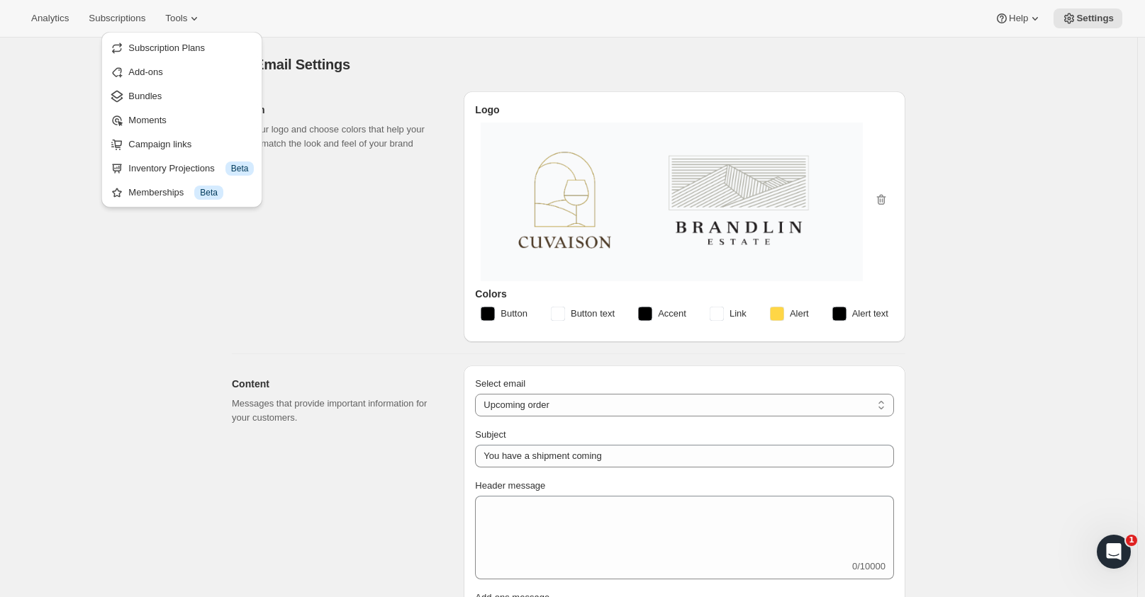
drag, startPoint x: 237, startPoint y: 27, endPoint x: 267, endPoint y: 9, distance: 35.0
click at [247, 20] on div "Analytics Subscriptions Tools Help Settings" at bounding box center [572, 19] width 1145 height 38
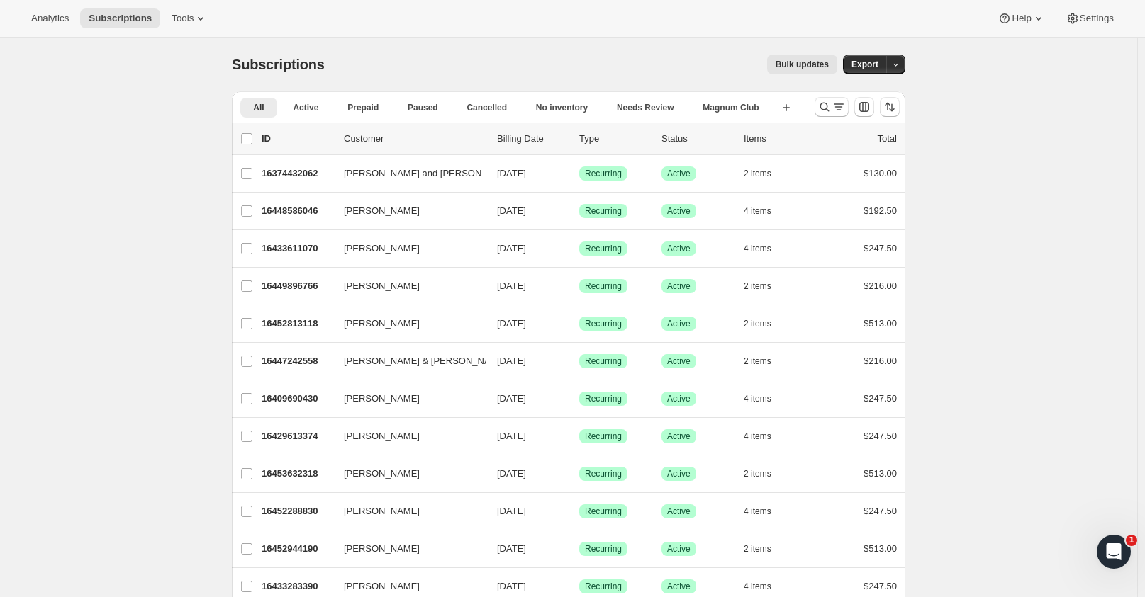
click at [1078, 20] on icon at bounding box center [1072, 18] width 14 height 14
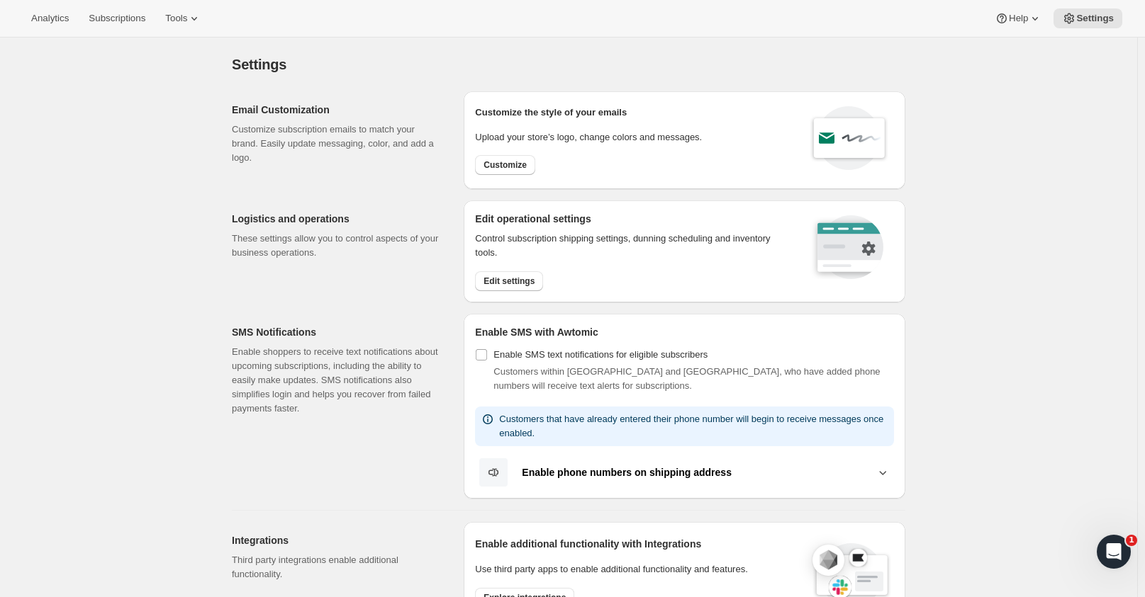
click at [183, 18] on span "Tools" at bounding box center [176, 18] width 22 height 11
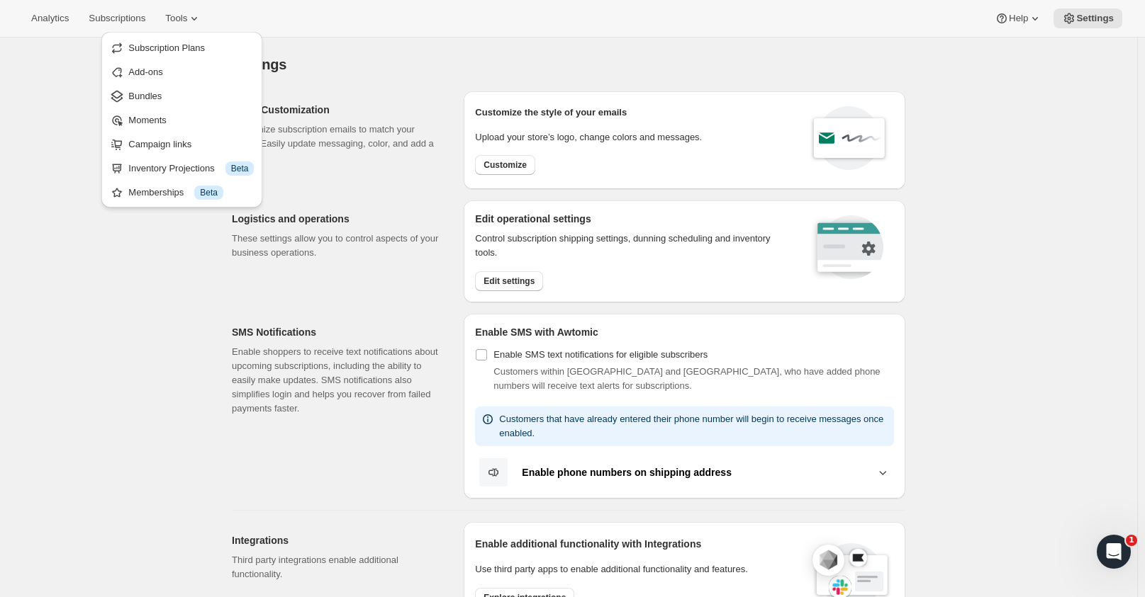
click at [424, 50] on div "Settings. This page is ready Settings" at bounding box center [568, 65] width 673 height 54
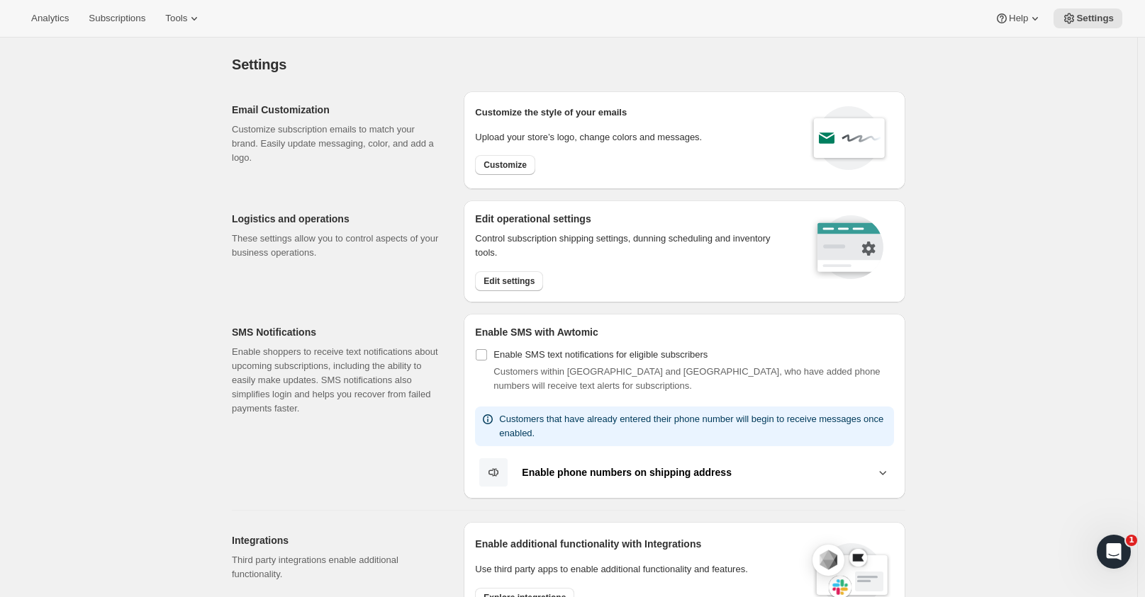
click at [503, 280] on span "Edit settings" at bounding box center [508, 281] width 51 height 11
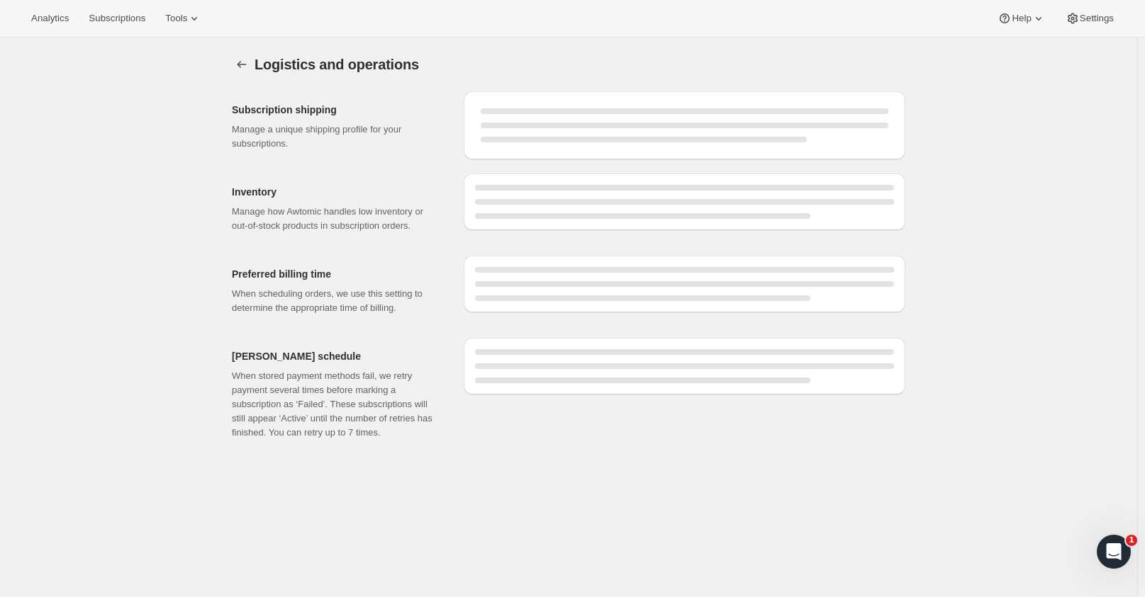
select select "DAY"
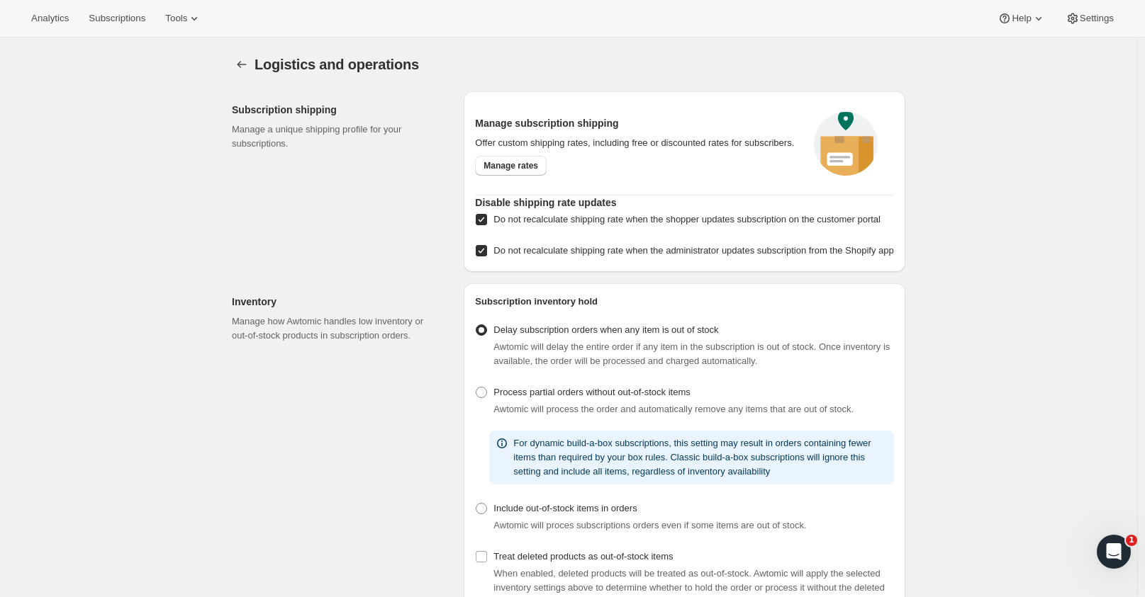
checkbox input "true"
select select "09:00"
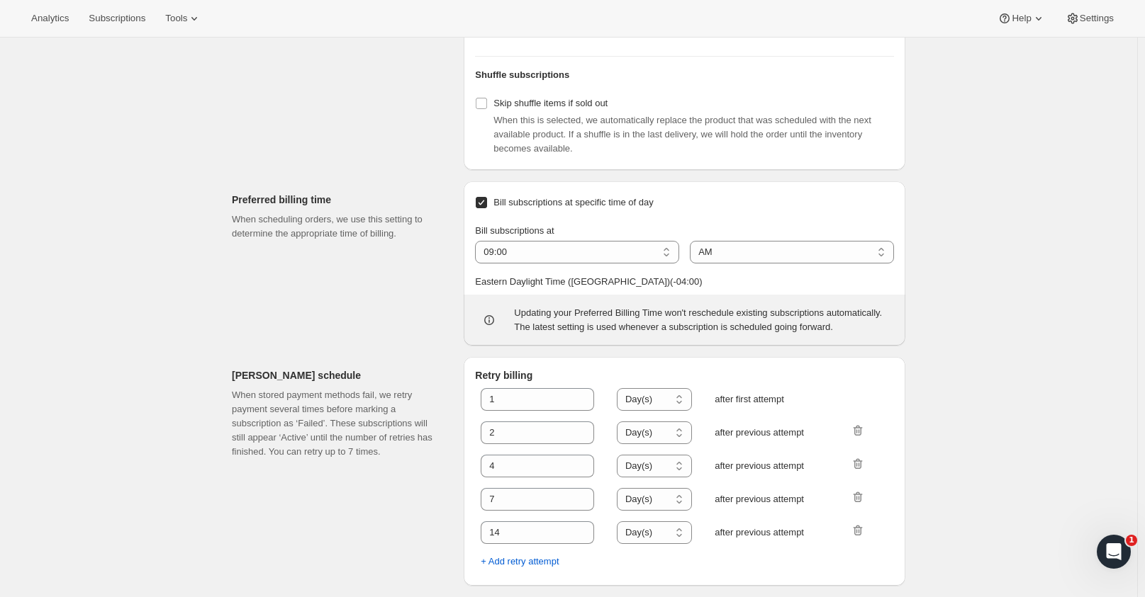
scroll to position [595, 0]
click at [670, 256] on select "01:00 02:00 03:00 04:00 05:00 06:00 07:00 08:00 09:00 10:00 11:00 12:00" at bounding box center [577, 252] width 204 height 23
click at [782, 261] on select "AM PM" at bounding box center [792, 252] width 204 height 23
select select "PM"
click at [693, 241] on select "AM PM" at bounding box center [792, 252] width 204 height 23
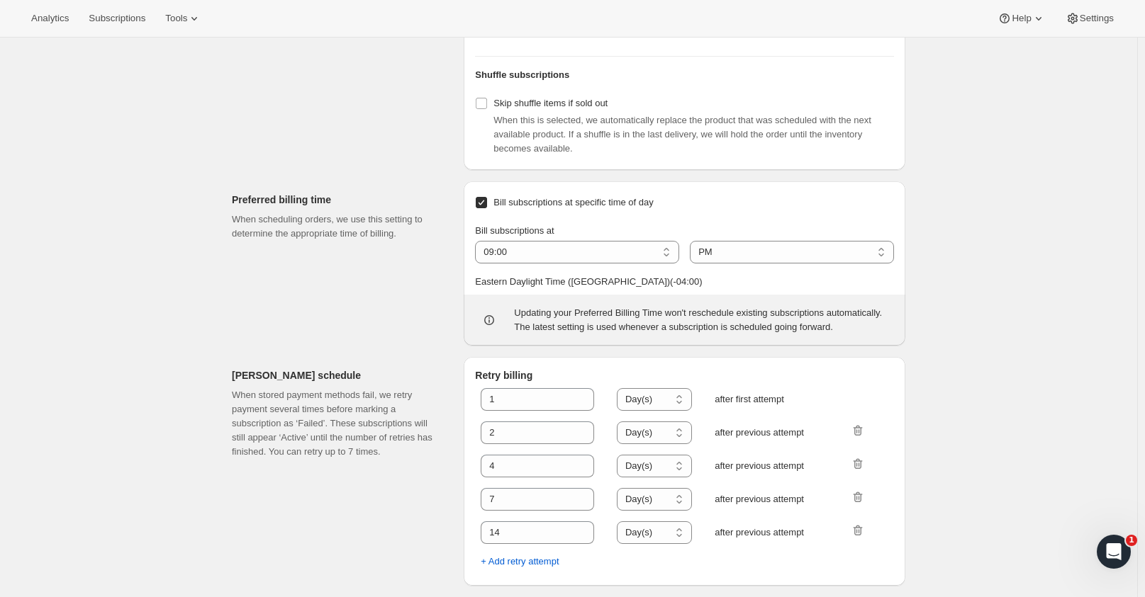
click at [931, 285] on div "Logistics and operations. This page is ready Logistics and operations Subscript…" at bounding box center [568, 27] width 1137 height 1142
click at [1077, 320] on div "Logistics and operations. This page is ready Logistics and operations Subscript…" at bounding box center [568, 27] width 1137 height 1142
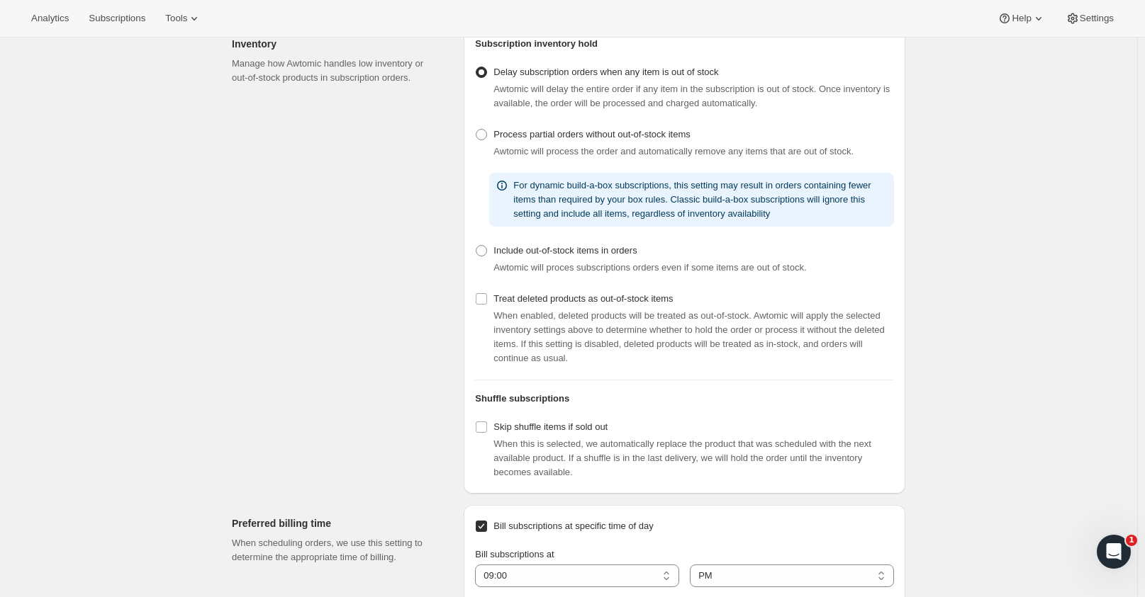
scroll to position [0, 0]
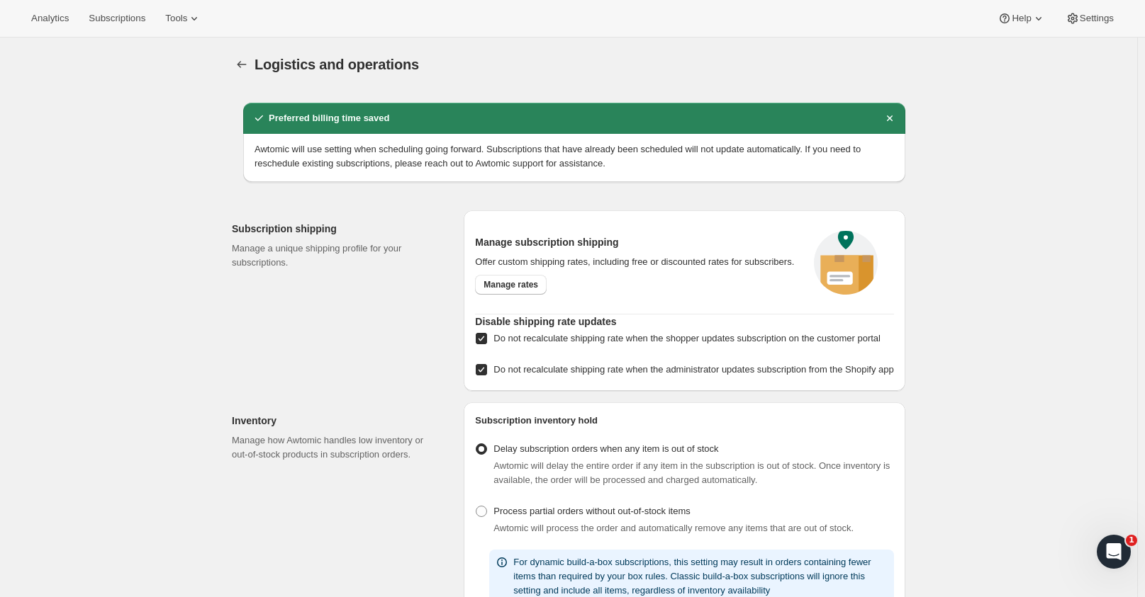
click at [195, 18] on icon at bounding box center [194, 18] width 14 height 14
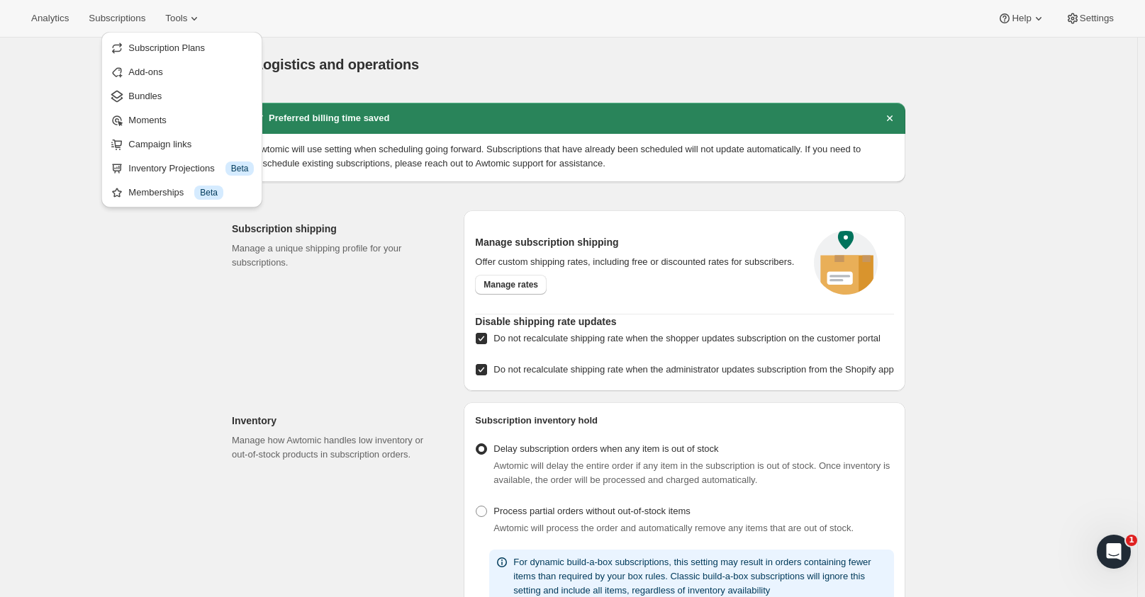
click at [719, 30] on div "Analytics Subscriptions Tools Help Settings" at bounding box center [572, 19] width 1145 height 38
